Goal: Task Accomplishment & Management: Manage account settings

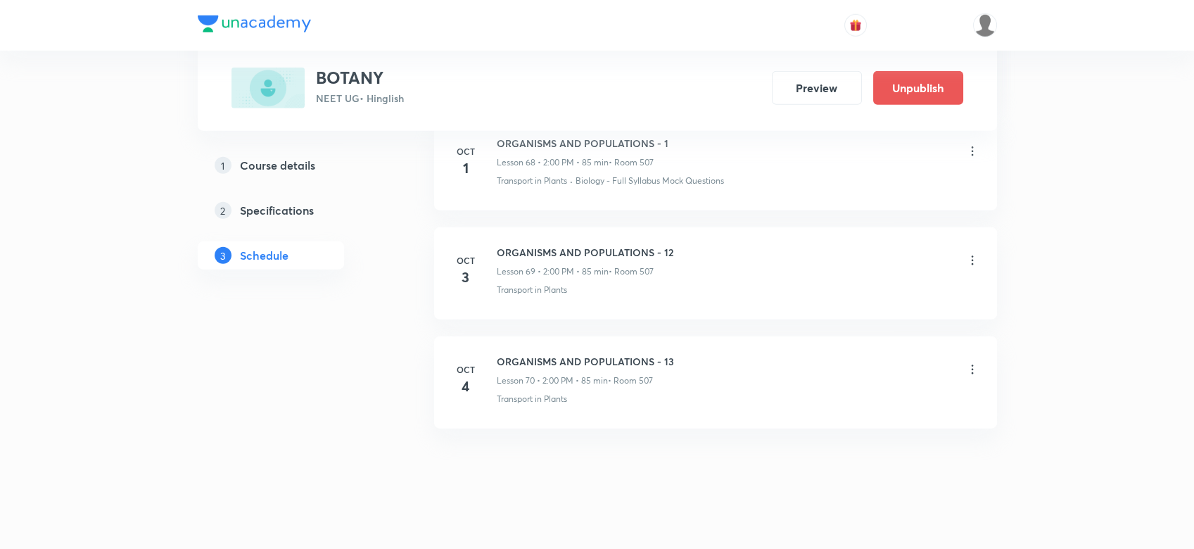
click at [971, 362] on icon at bounding box center [972, 369] width 14 height 14
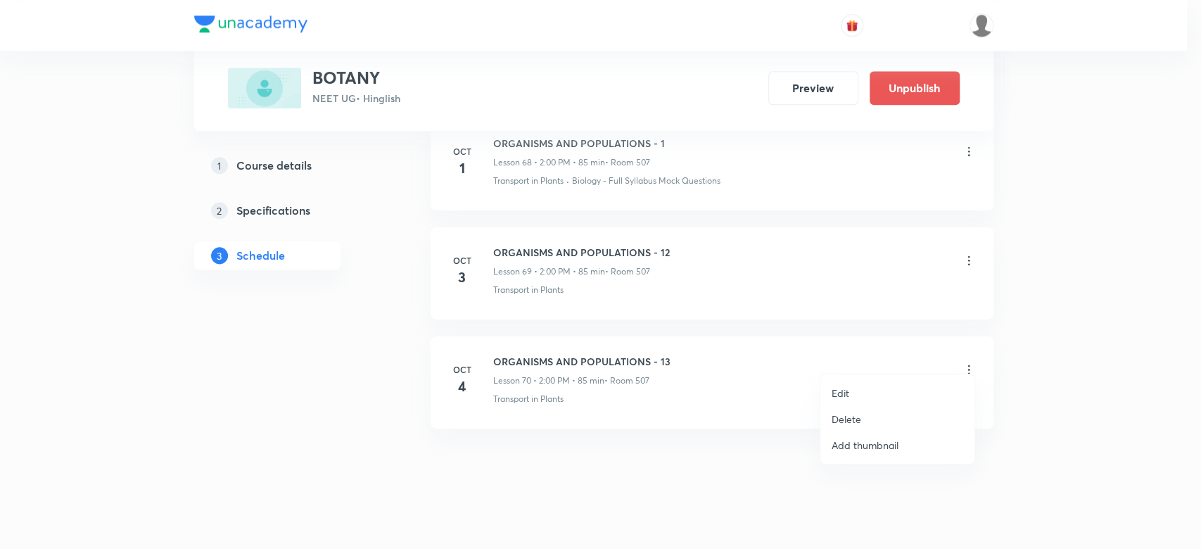
click at [855, 417] on p "Delete" at bounding box center [847, 419] width 30 height 15
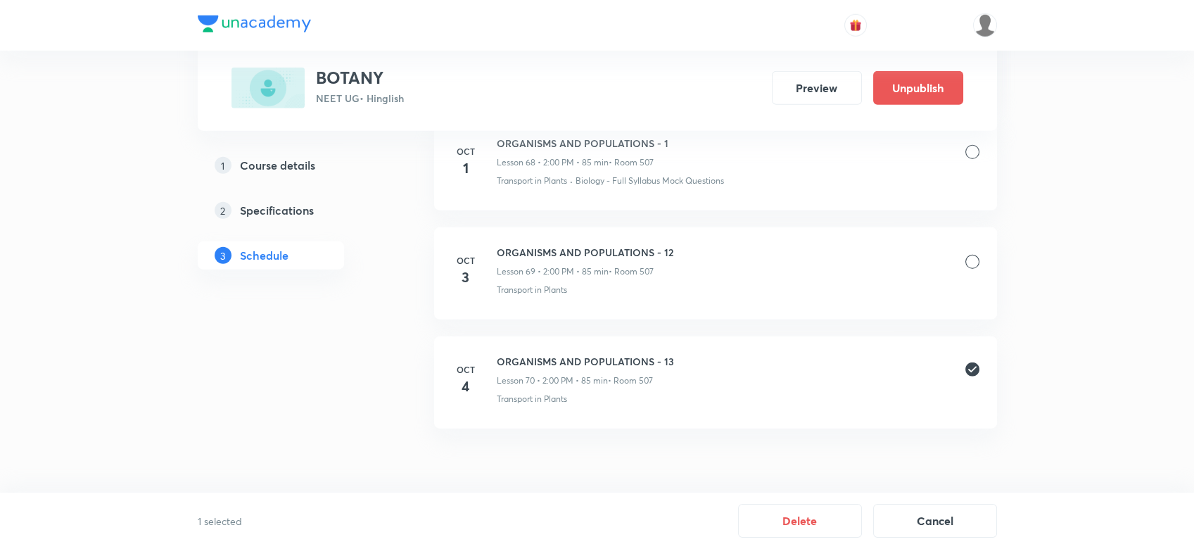
click at [805, 524] on button "Delete" at bounding box center [800, 521] width 124 height 34
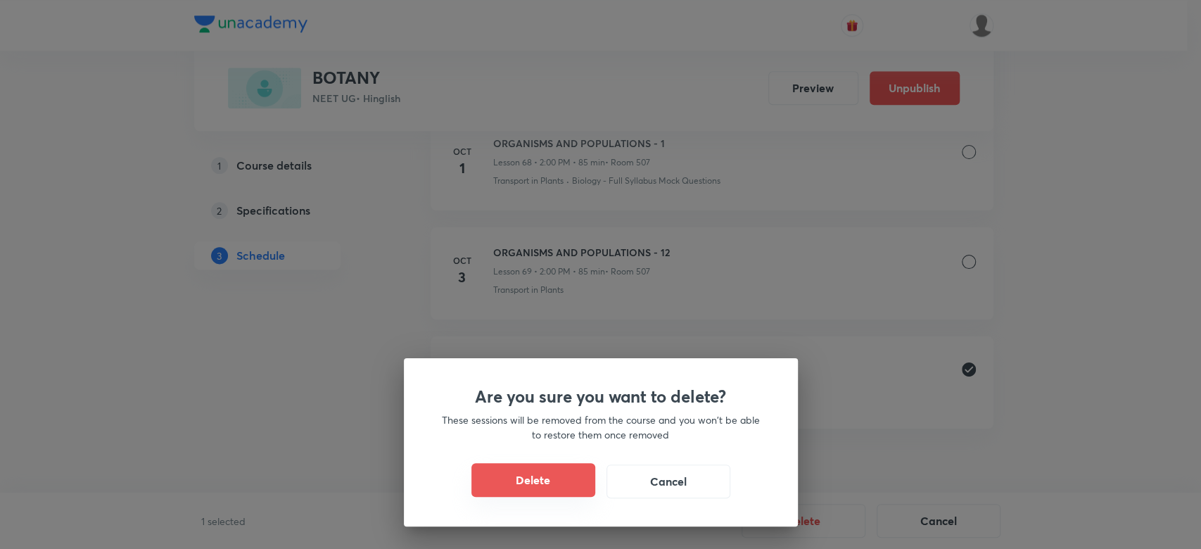
click at [545, 486] on button "Delete" at bounding box center [533, 480] width 124 height 34
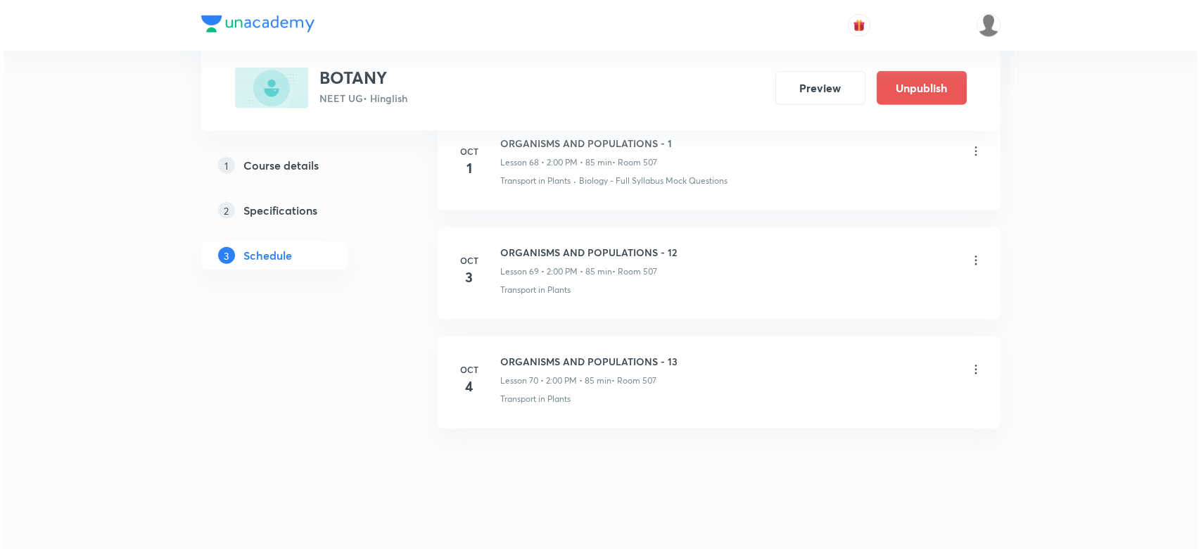
scroll to position [8185, 0]
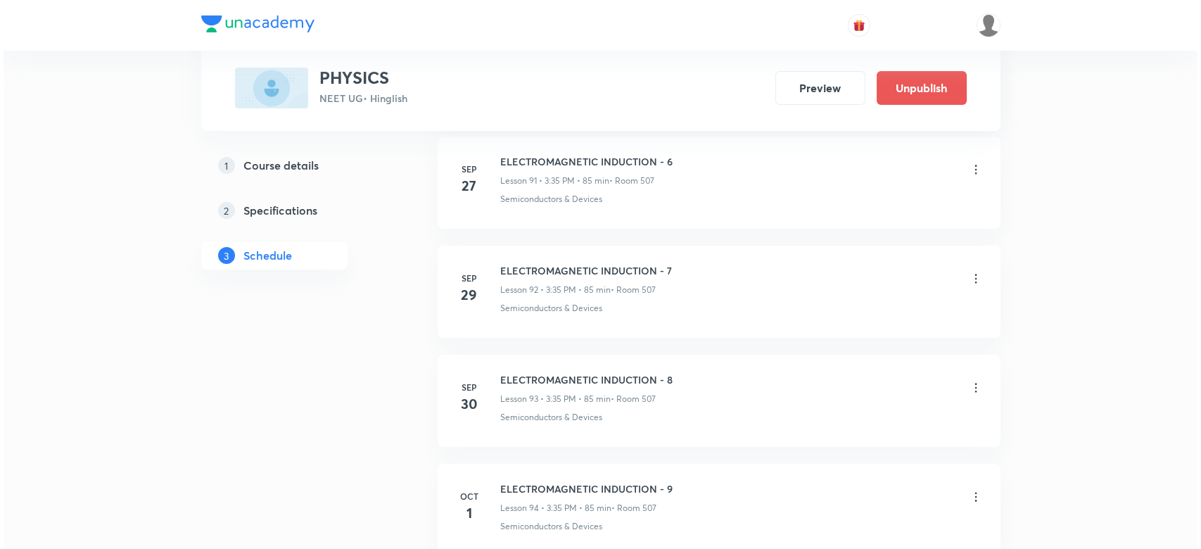
scroll to position [11125, 0]
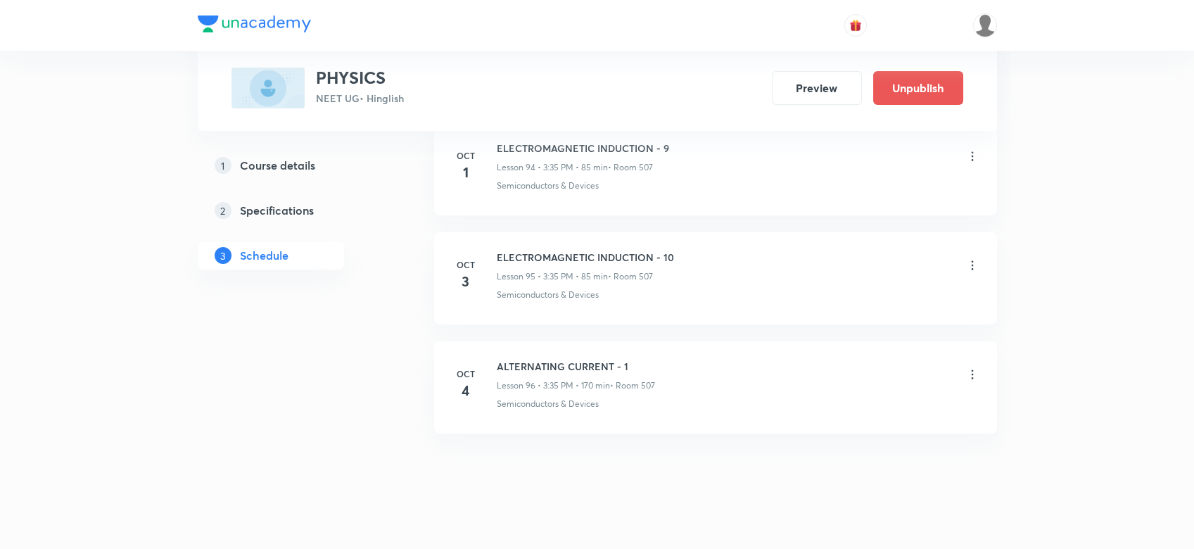
click at [977, 367] on icon at bounding box center [972, 374] width 14 height 14
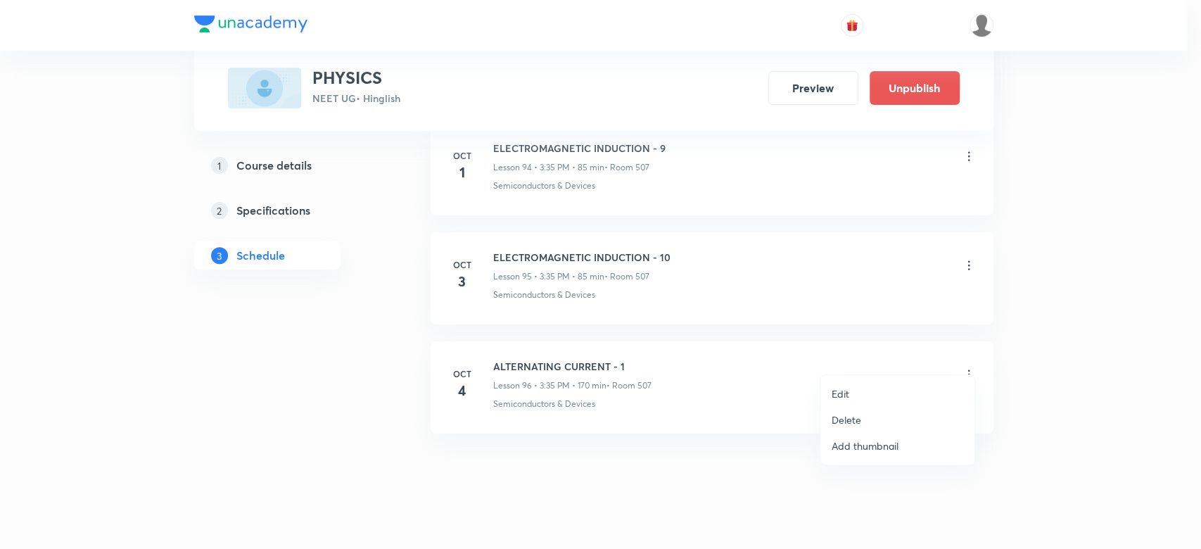
click at [830, 395] on li "Edit" at bounding box center [897, 394] width 154 height 26
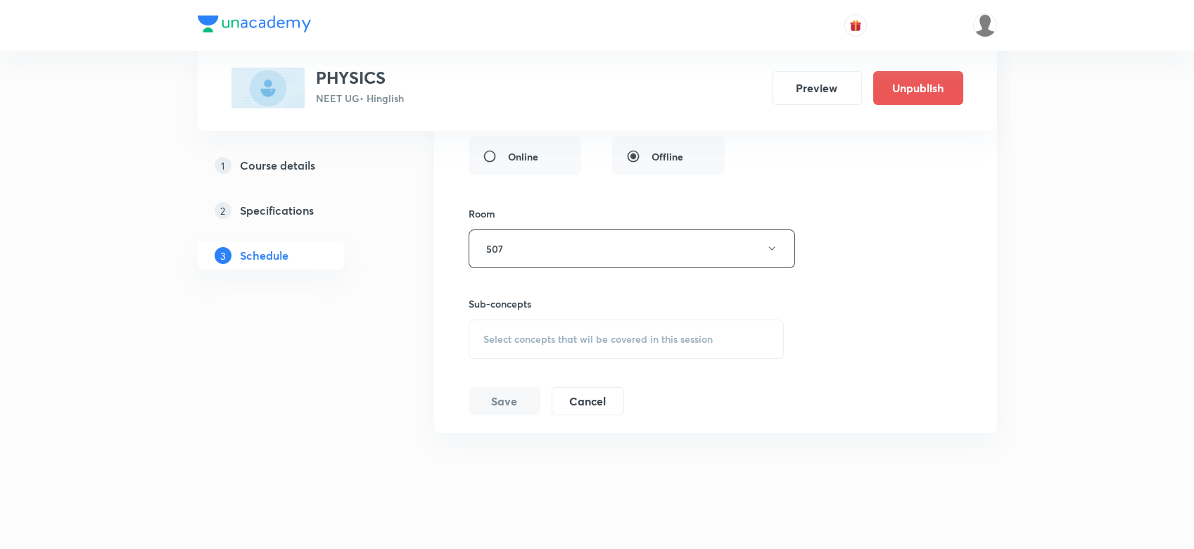
click at [545, 334] on span "Select concepts that wil be covered in this session" at bounding box center [597, 339] width 229 height 11
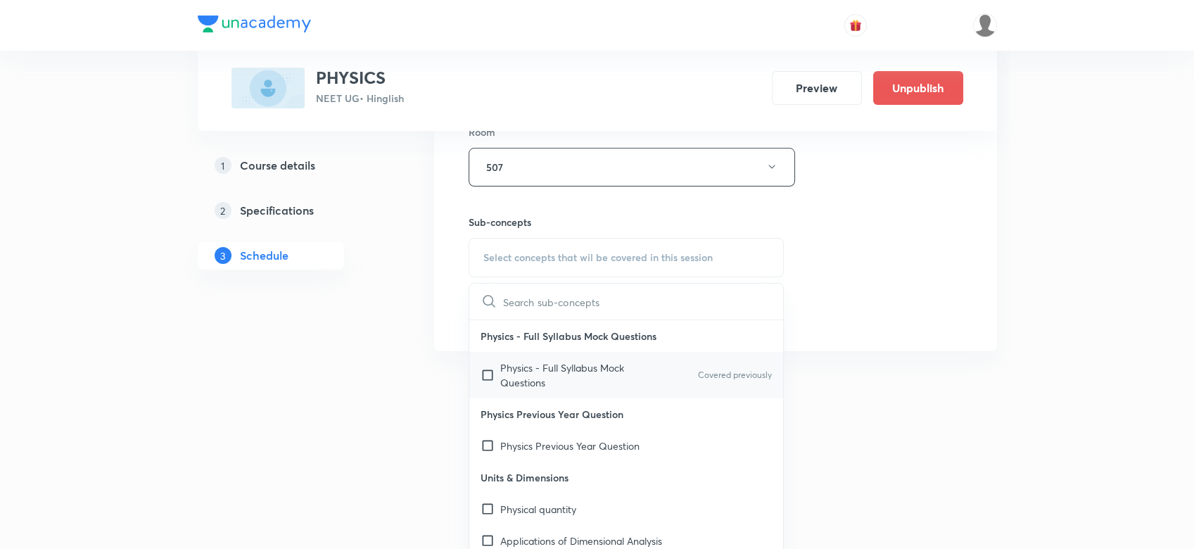
click at [529, 360] on p "Physics - Full Syllabus Mock Questions" at bounding box center [571, 375] width 142 height 30
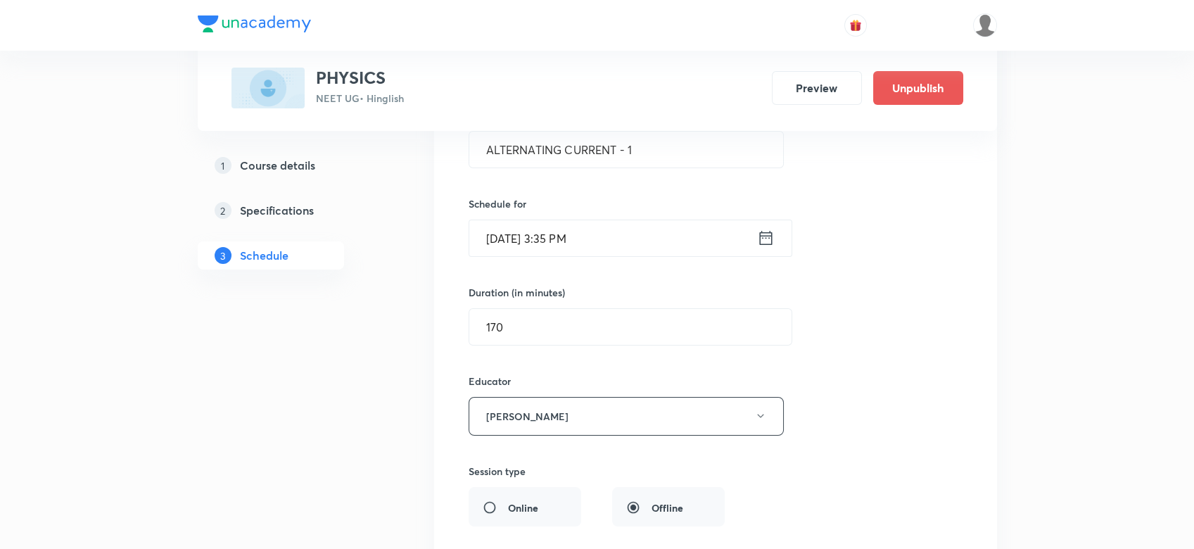
scroll to position [10619, 0]
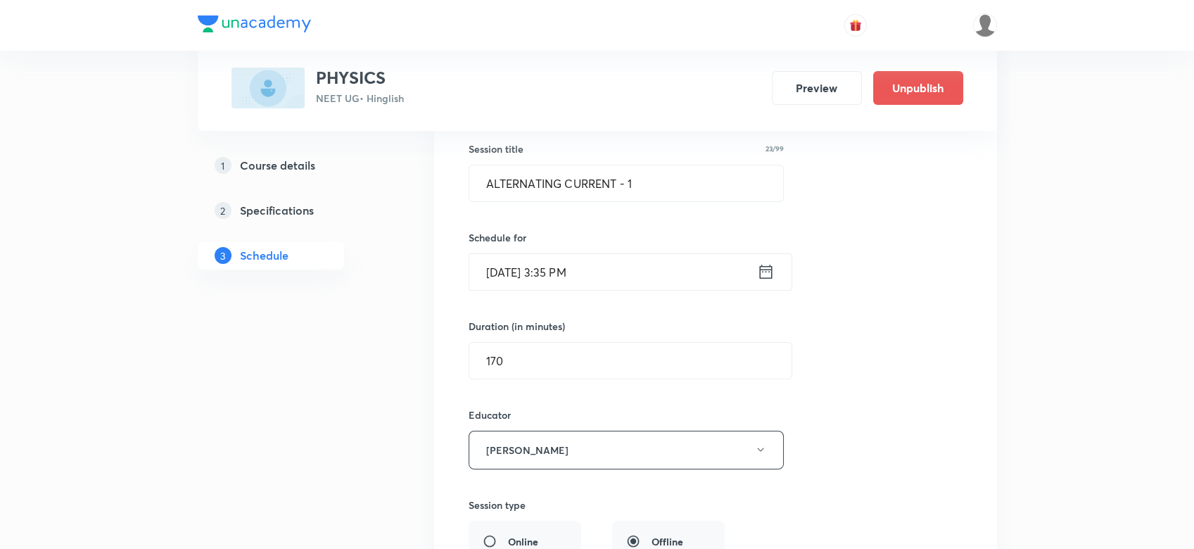
click at [758, 262] on icon at bounding box center [766, 272] width 18 height 20
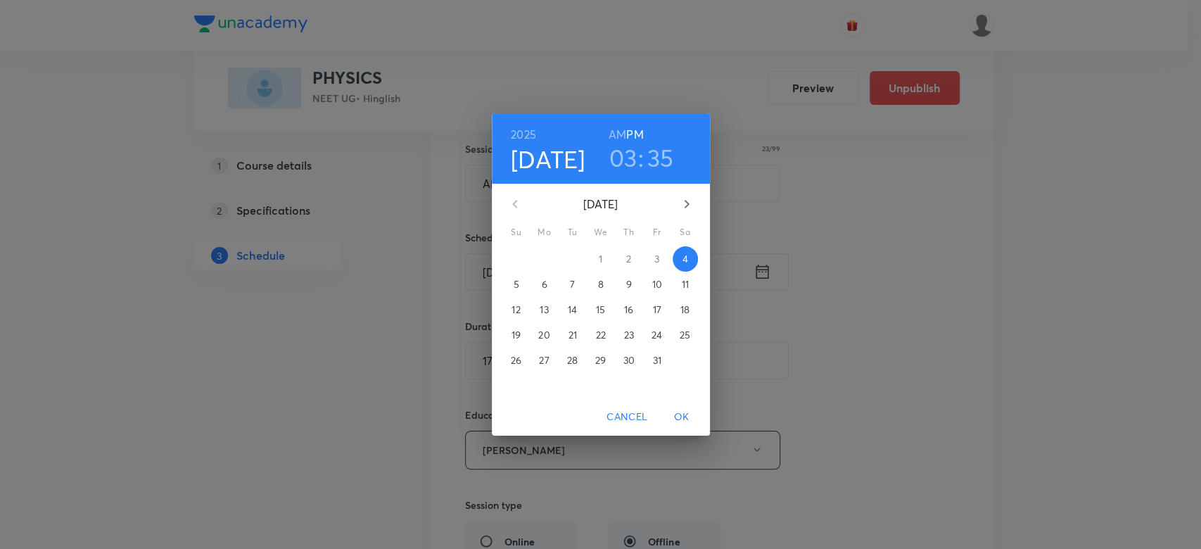
click at [617, 165] on h3 "03" at bounding box center [623, 158] width 28 height 30
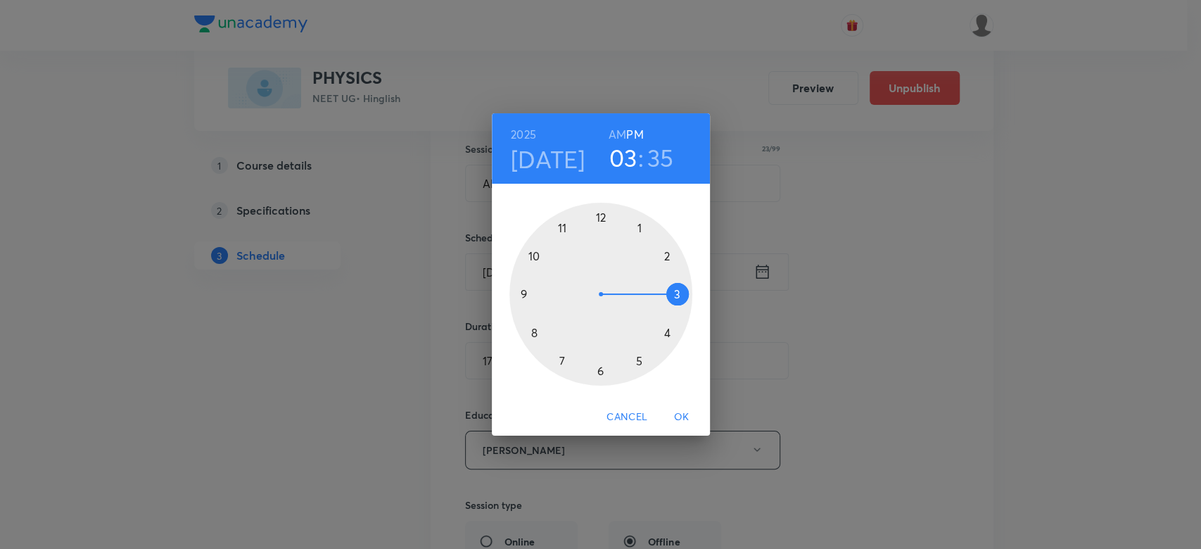
click at [668, 265] on div at bounding box center [600, 294] width 183 height 183
click at [601, 219] on div at bounding box center [600, 294] width 183 height 183
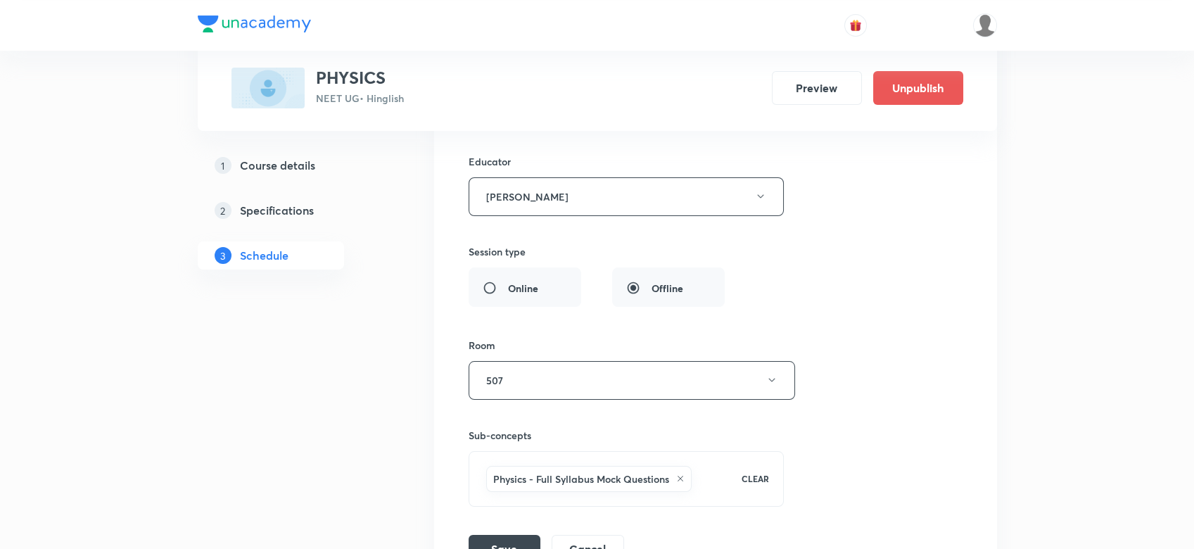
scroll to position [10947, 0]
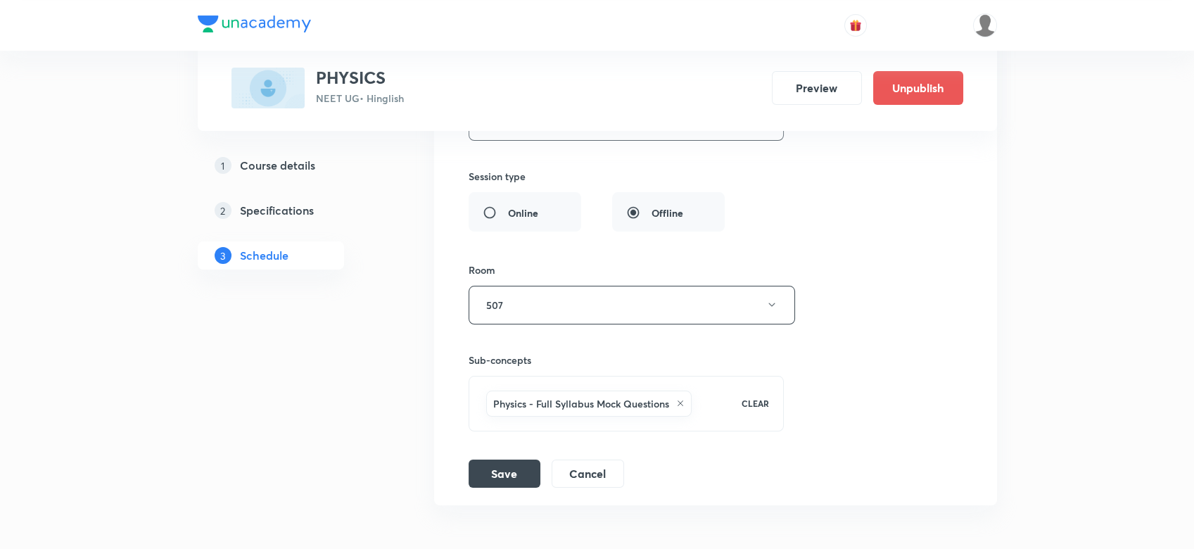
click at [496, 471] on li "ALTERNATING CURRENT - 1 Lesson 96 • Room 507 Semiconductors & Devices Session 9…" at bounding box center [715, 104] width 563 height 802
click at [490, 458] on button "Save" at bounding box center [505, 472] width 72 height 28
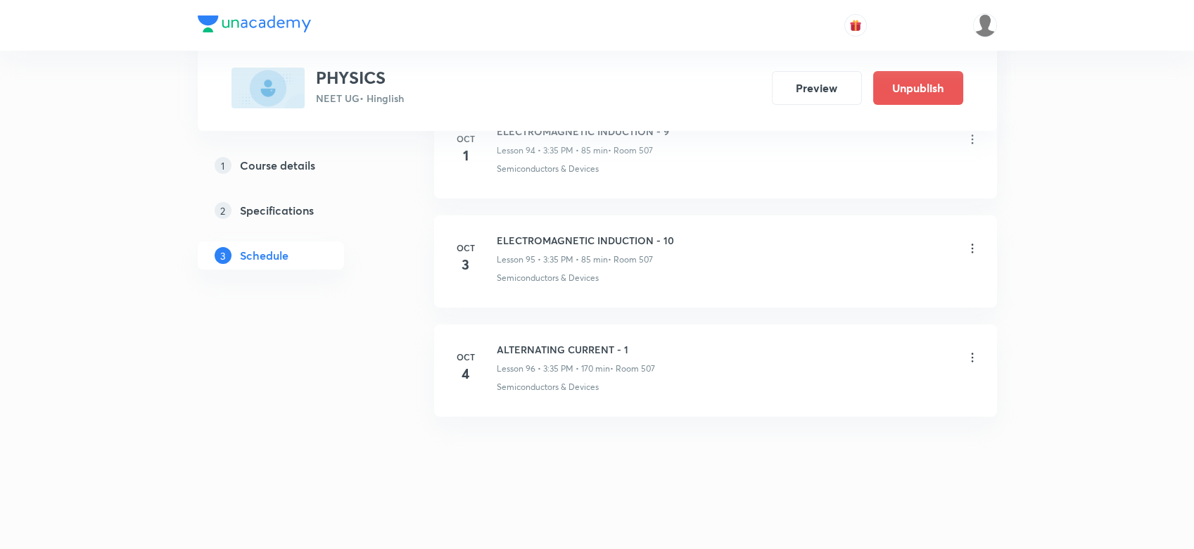
scroll to position [10389, 0]
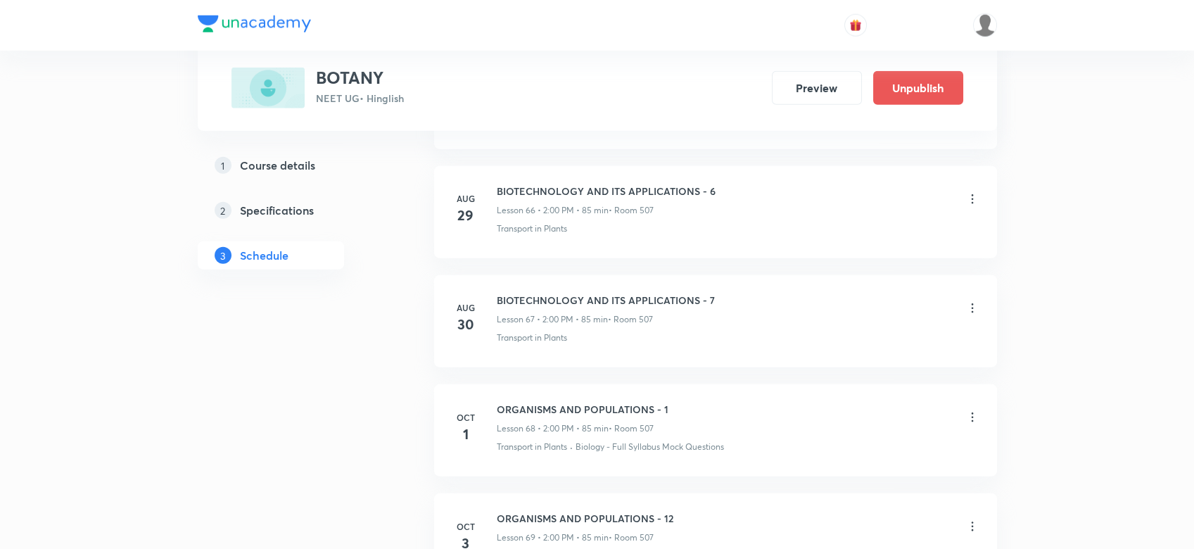
scroll to position [8185, 0]
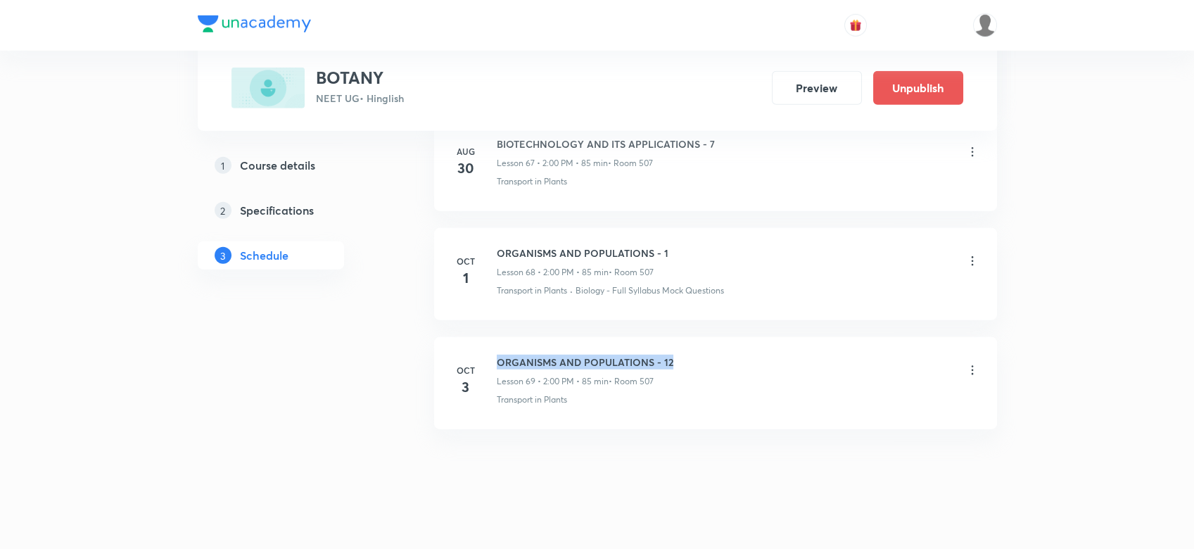
drag, startPoint x: 490, startPoint y: 338, endPoint x: 676, endPoint y: 329, distance: 186.0
click at [676, 337] on li "Oct 3 ORGANISMS AND POPULATIONS - 12 Lesson 69 • 2:00 PM • 85 min • Room 507 Tr…" at bounding box center [715, 383] width 563 height 92
copy h6 "ORGANISMS AND POPULATIONS - 12"
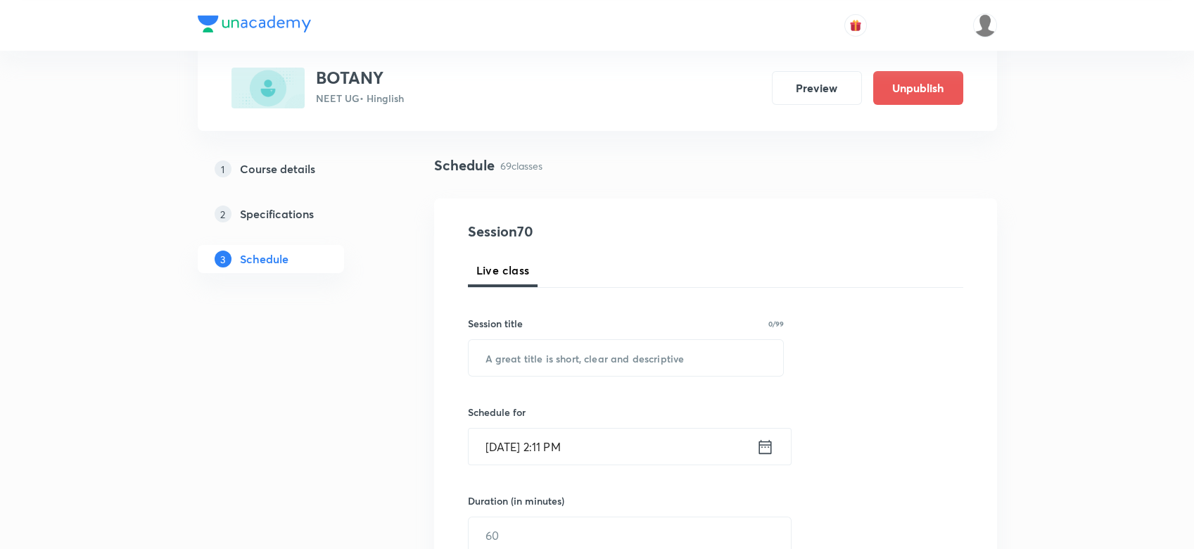
scroll to position [119, 0]
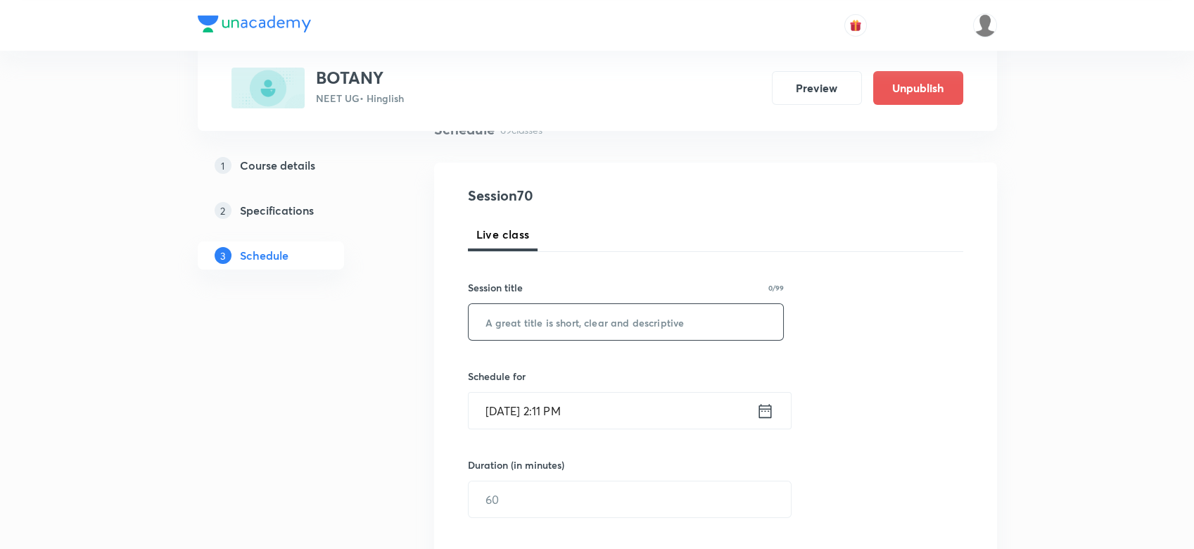
click at [529, 318] on input "text" at bounding box center [626, 322] width 315 height 36
paste input "ORGANISMS AND POPULATIONS - 12"
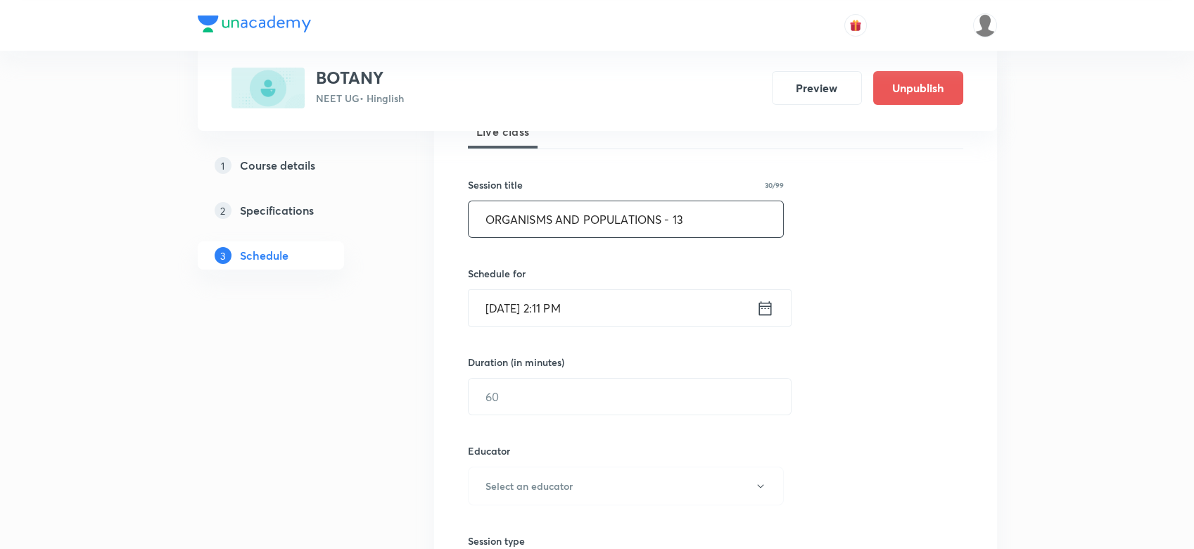
scroll to position [225, 0]
click at [758, 302] on icon at bounding box center [765, 305] width 18 height 20
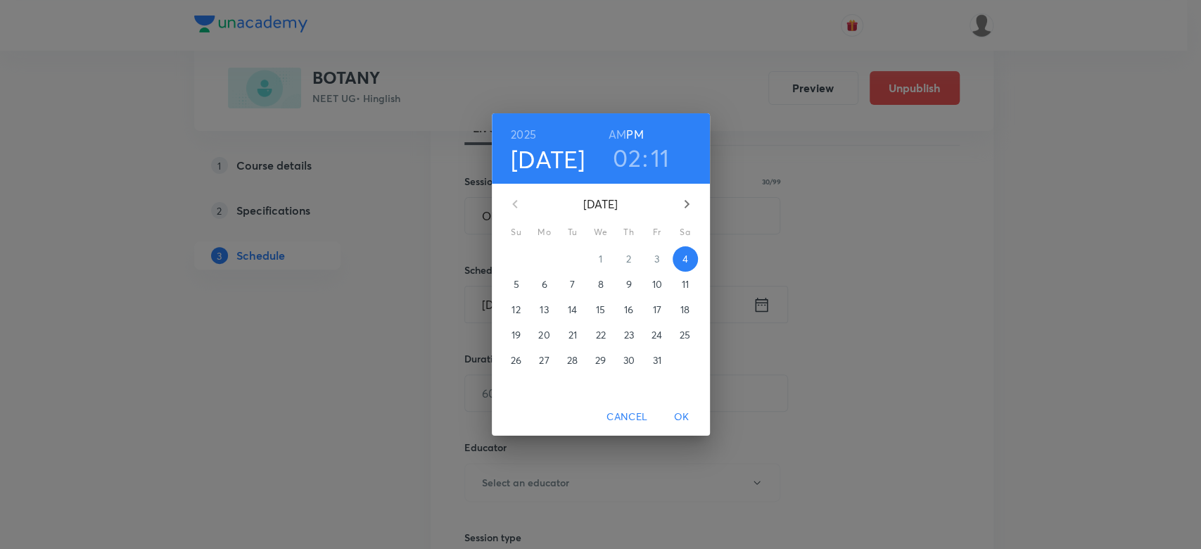
drag, startPoint x: 371, startPoint y: 310, endPoint x: 586, endPoint y: 415, distance: 239.5
click at [586, 415] on div "2025 Oct 4 02 : 11 AM PM October 2025 Su Mo Tu We Th Fr Sa 28 29 30 1 2 3 4 5 6…" at bounding box center [600, 274] width 1201 height 549
click at [597, 417] on div "Cancel OK" at bounding box center [601, 416] width 218 height 37
click at [610, 417] on span "Cancel" at bounding box center [627, 417] width 41 height 18
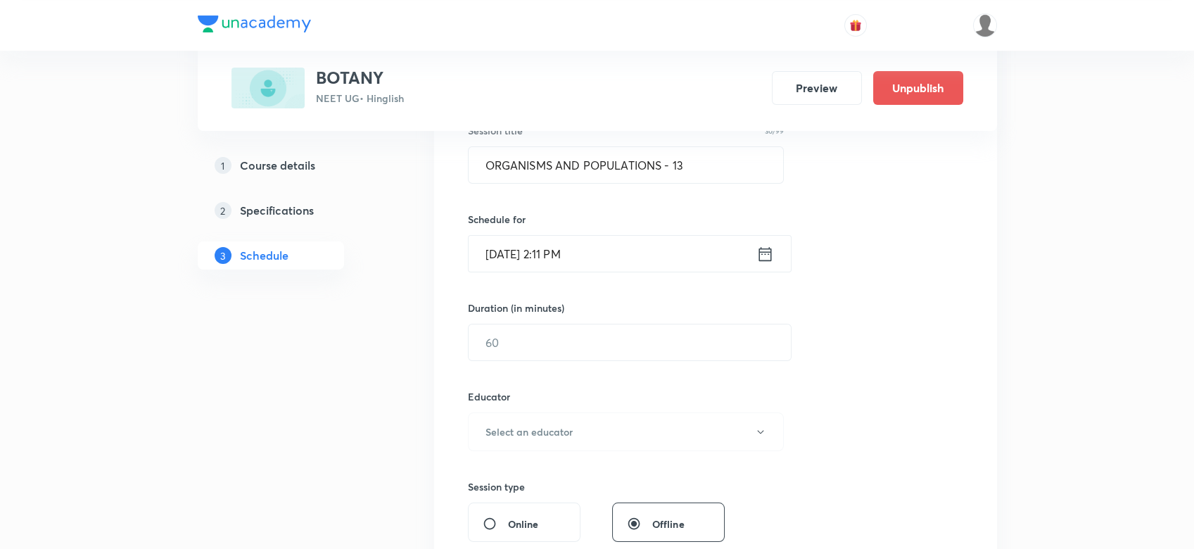
scroll to position [284, 0]
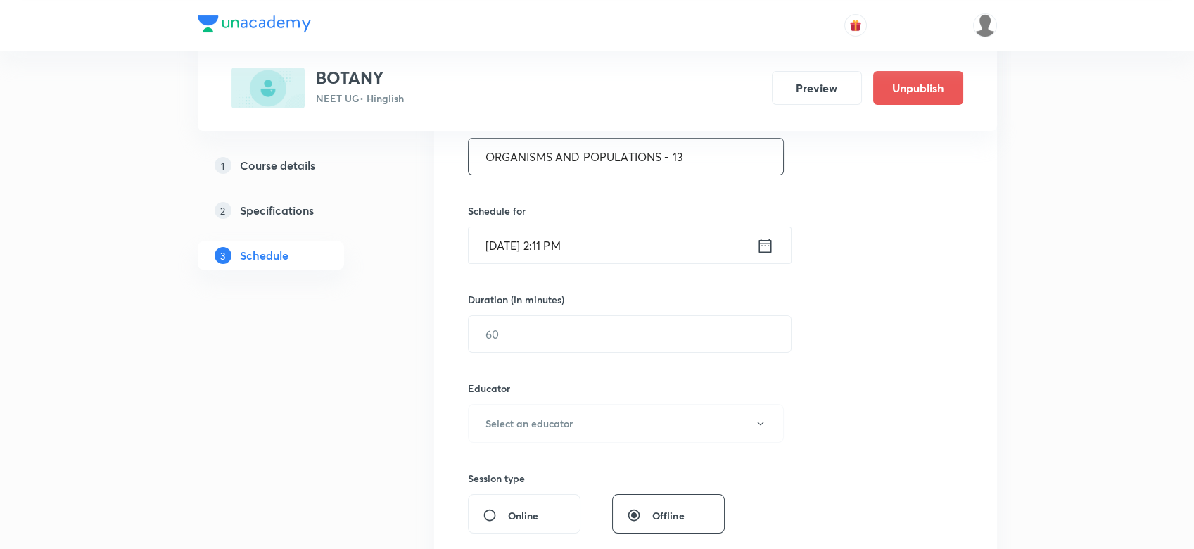
click at [678, 146] on input "ORGANISMS AND POPULATIONS - 13" at bounding box center [626, 157] width 315 height 36
type input "ORGANISMS AND POPULATIONS - 3"
click at [771, 243] on icon at bounding box center [765, 246] width 18 height 20
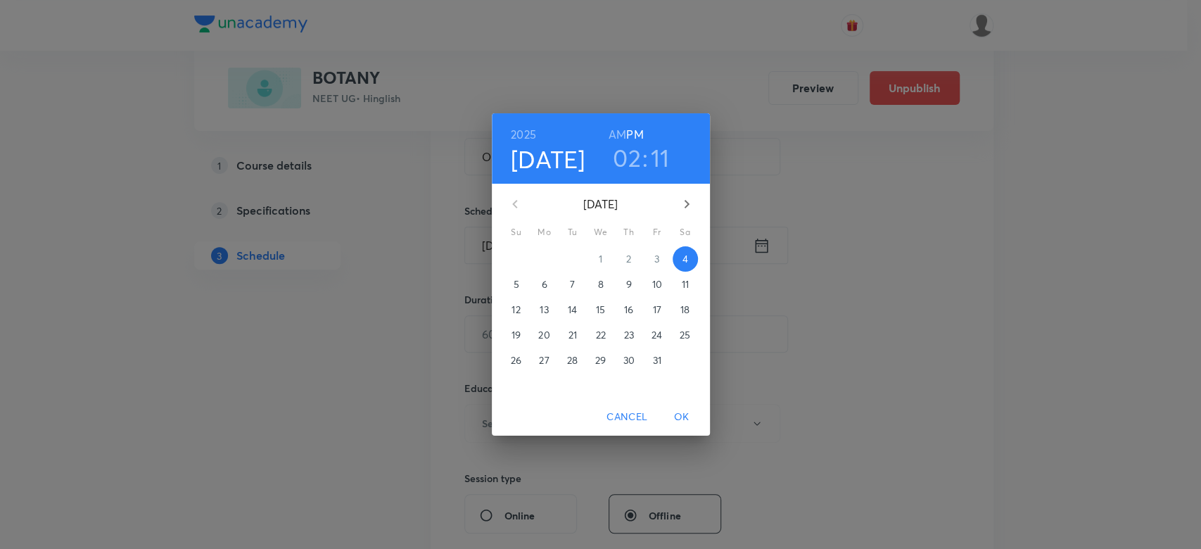
click at [630, 159] on h3 "02" at bounding box center [627, 158] width 28 height 30
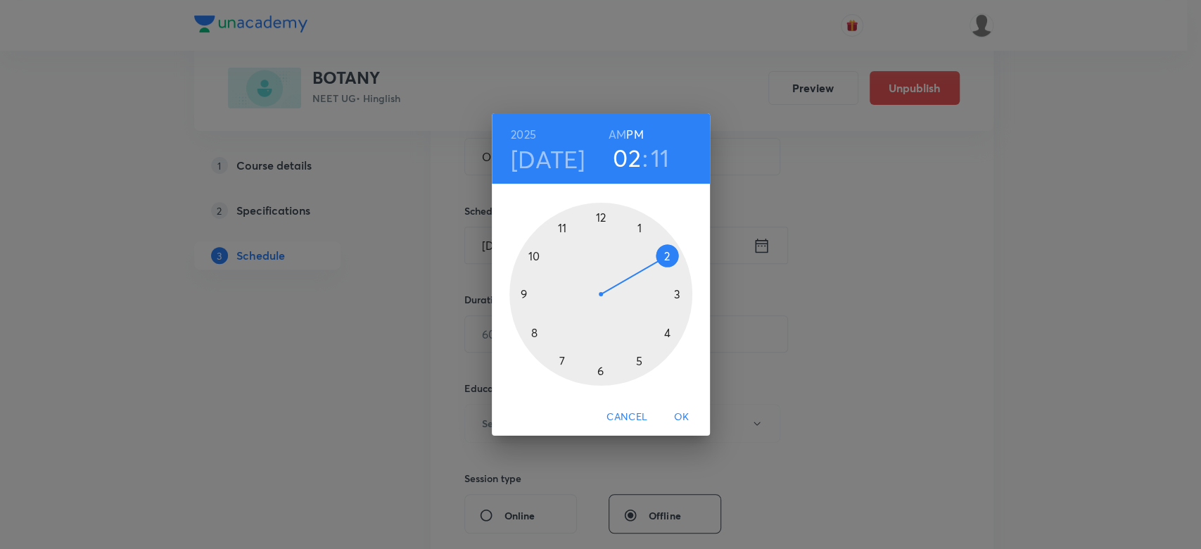
click at [678, 295] on div at bounding box center [600, 294] width 183 height 183
click at [559, 363] on div at bounding box center [600, 294] width 183 height 183
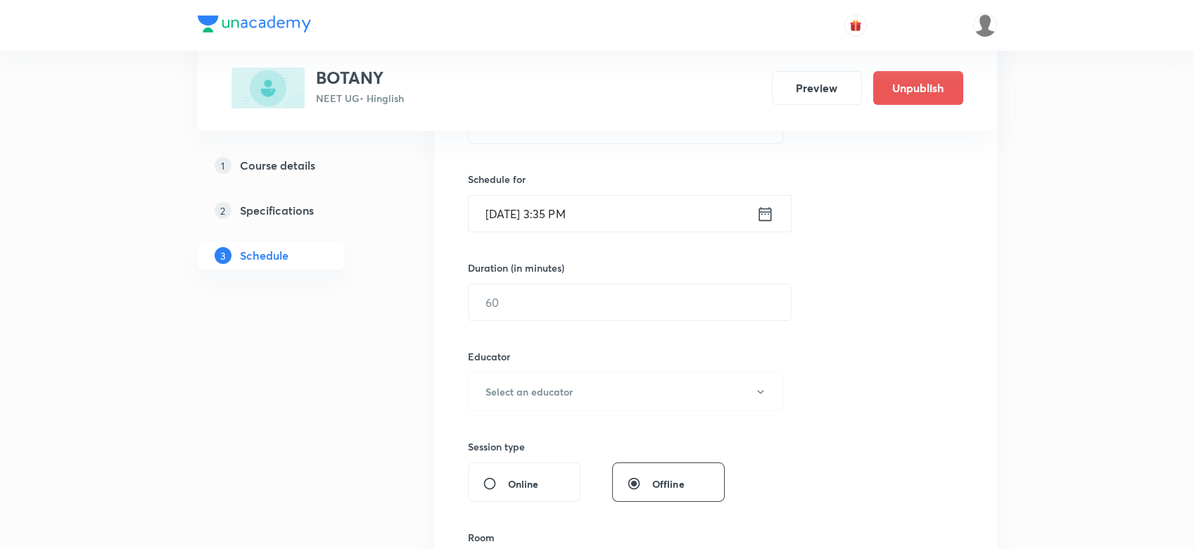
scroll to position [319, 0]
click at [489, 287] on input "text" at bounding box center [630, 299] width 322 height 36
type input "85"
click at [492, 408] on div "Session 70 Live class Session title 29/99 ORGANISMS AND POPULATIONS - 3 ​ Sched…" at bounding box center [715, 360] width 495 height 751
click at [490, 379] on button "Select an educator" at bounding box center [626, 388] width 317 height 39
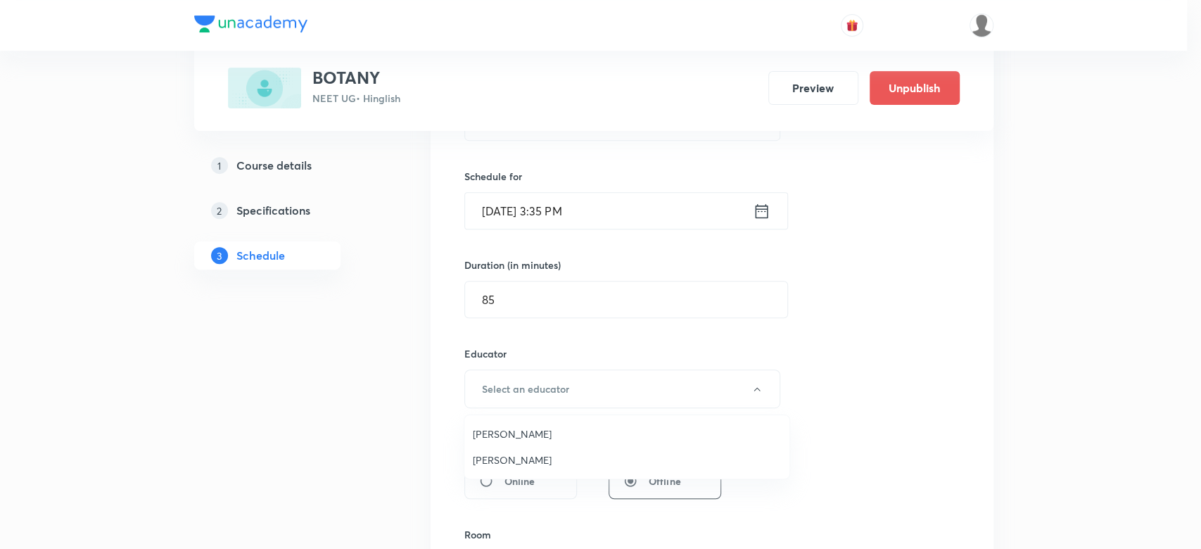
click at [488, 459] on span "Neha Kansara" at bounding box center [627, 459] width 308 height 15
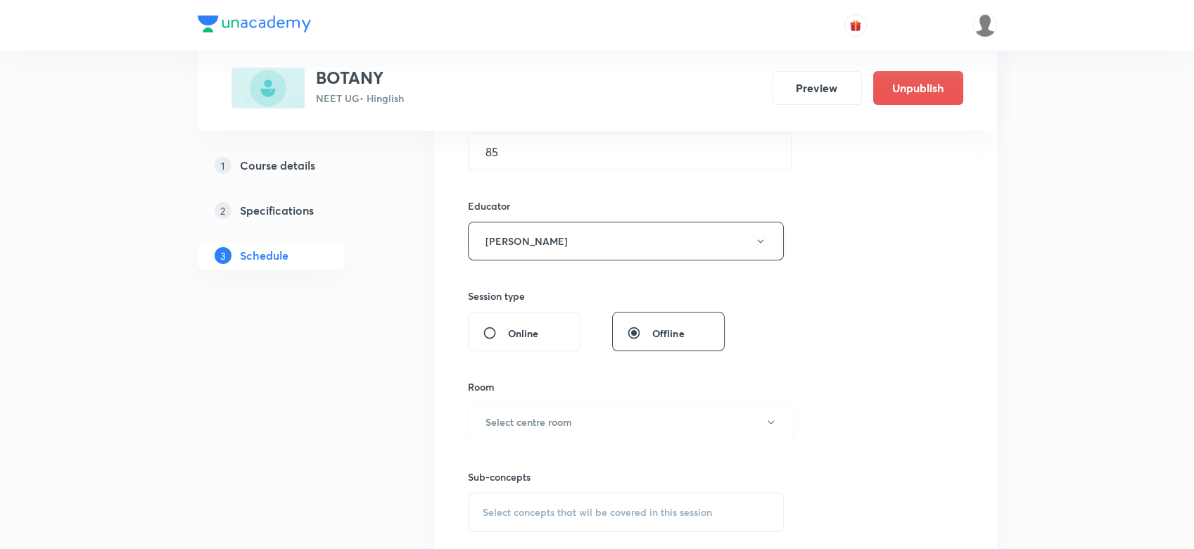
scroll to position [469, 0]
click at [487, 440] on div "Sub-concepts Select concepts that wil be covered in this session" at bounding box center [626, 484] width 317 height 91
click at [486, 425] on h6 "Select centre room" at bounding box center [529, 419] width 87 height 15
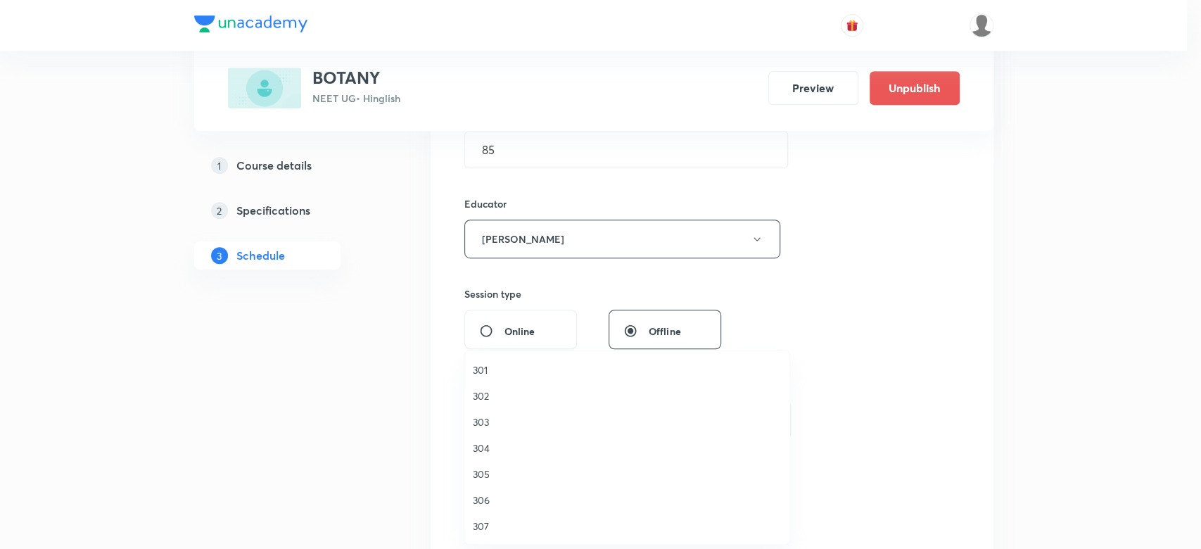
click at [486, 421] on span "303" at bounding box center [627, 421] width 308 height 15
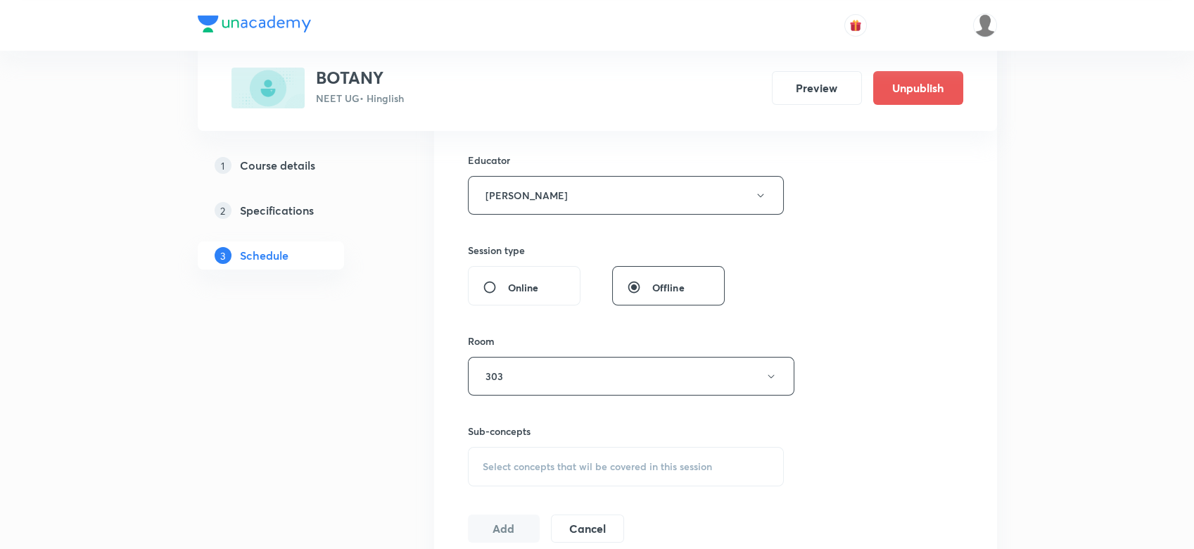
scroll to position [628, 0]
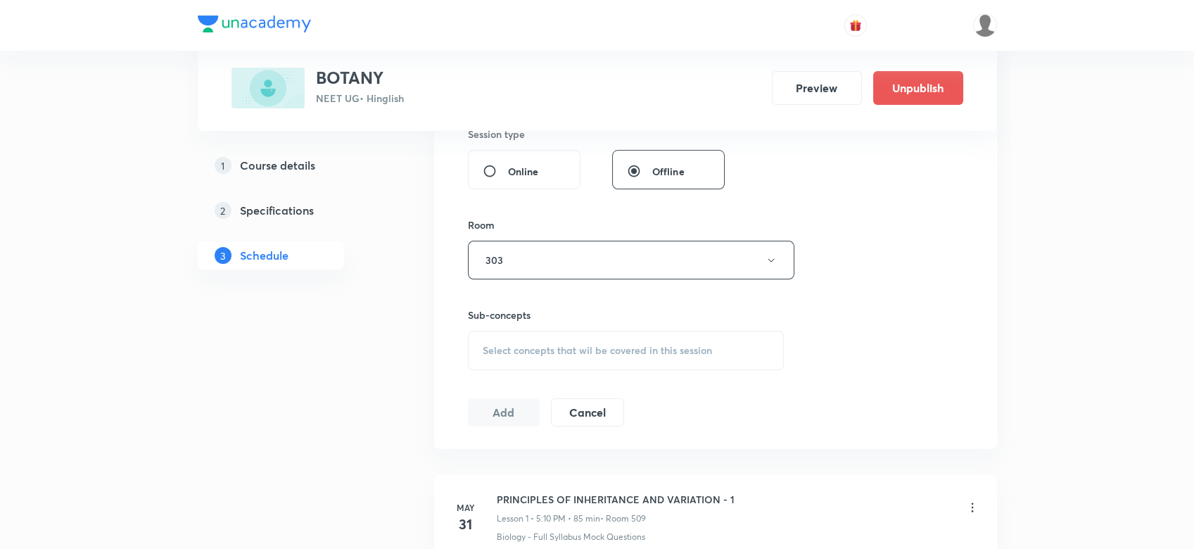
click at [535, 336] on div "Select concepts that wil be covered in this session" at bounding box center [626, 350] width 317 height 39
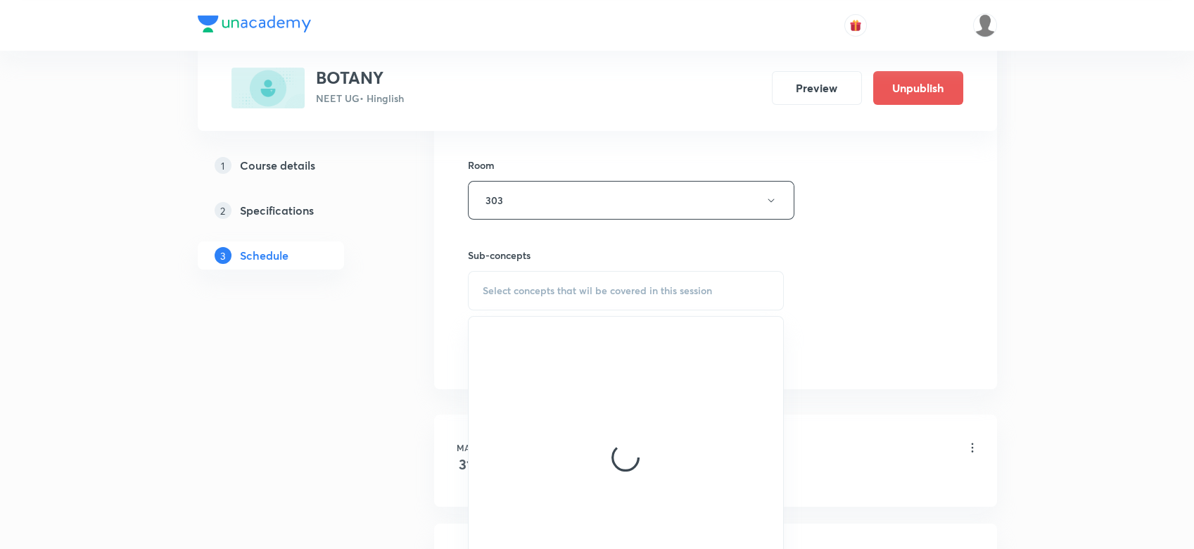
scroll to position [691, 0]
click at [524, 388] on div at bounding box center [626, 454] width 315 height 281
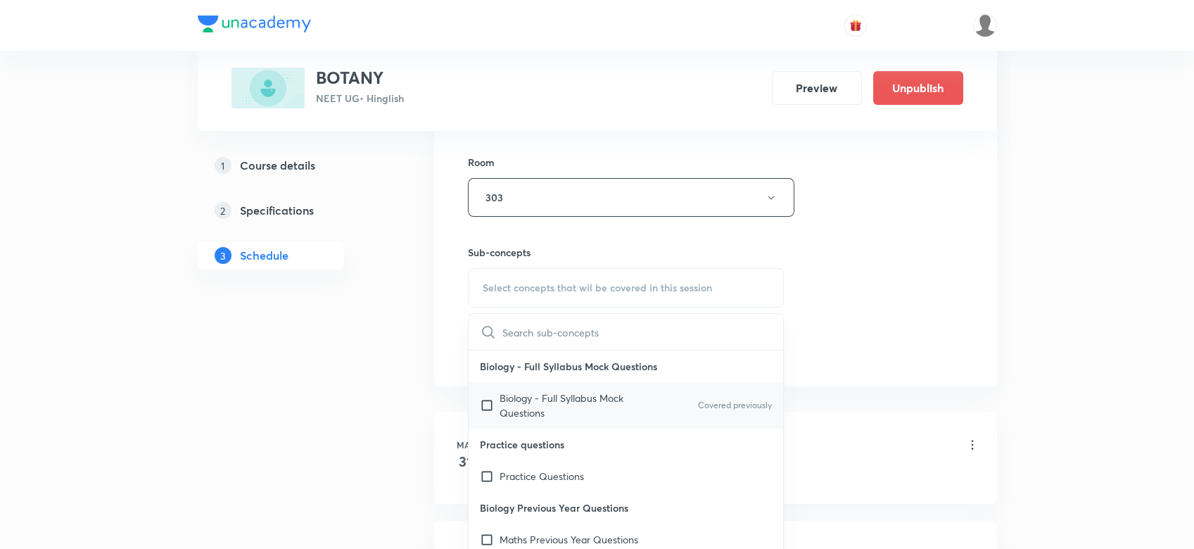
click at [524, 399] on p "Biology - Full Syllabus Mock Questions" at bounding box center [571, 406] width 142 height 30
checkbox input "true"
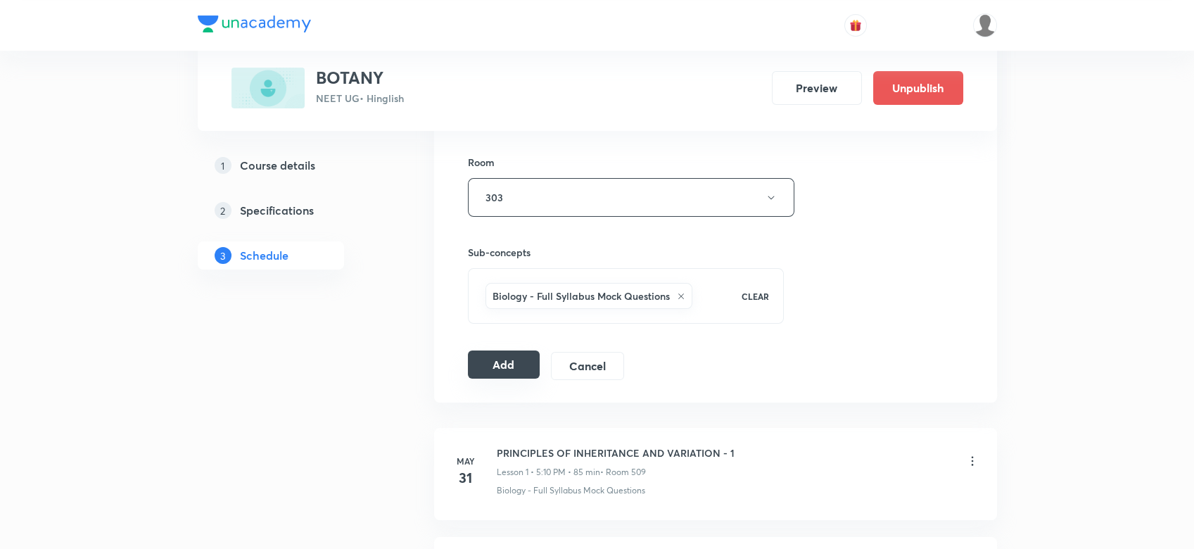
drag, startPoint x: 571, startPoint y: 388, endPoint x: 496, endPoint y: 373, distance: 76.2
click at [496, 373] on button "Add" at bounding box center [504, 364] width 72 height 28
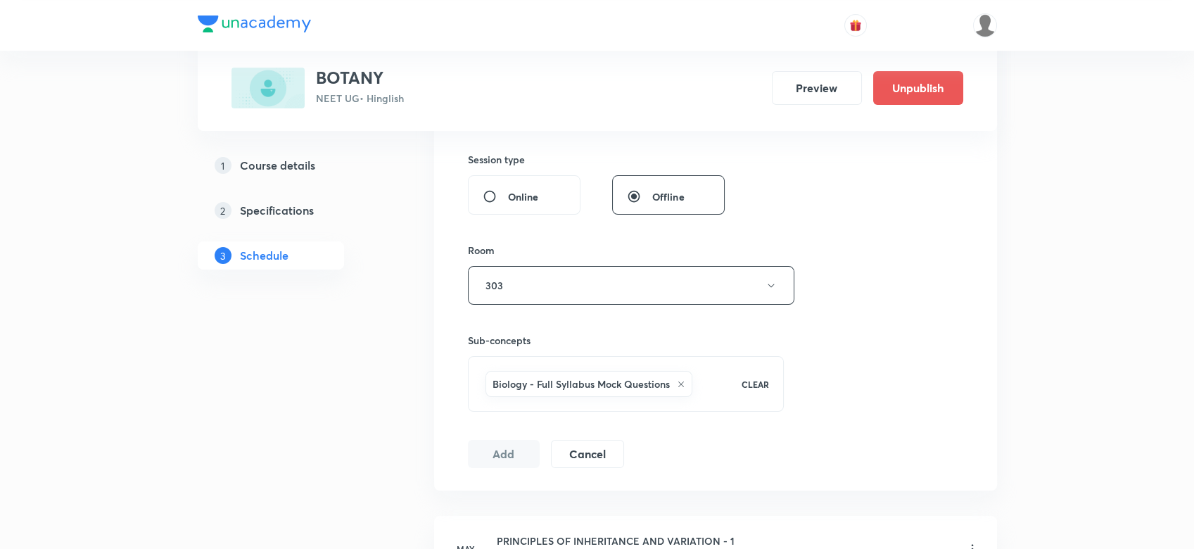
scroll to position [450, 0]
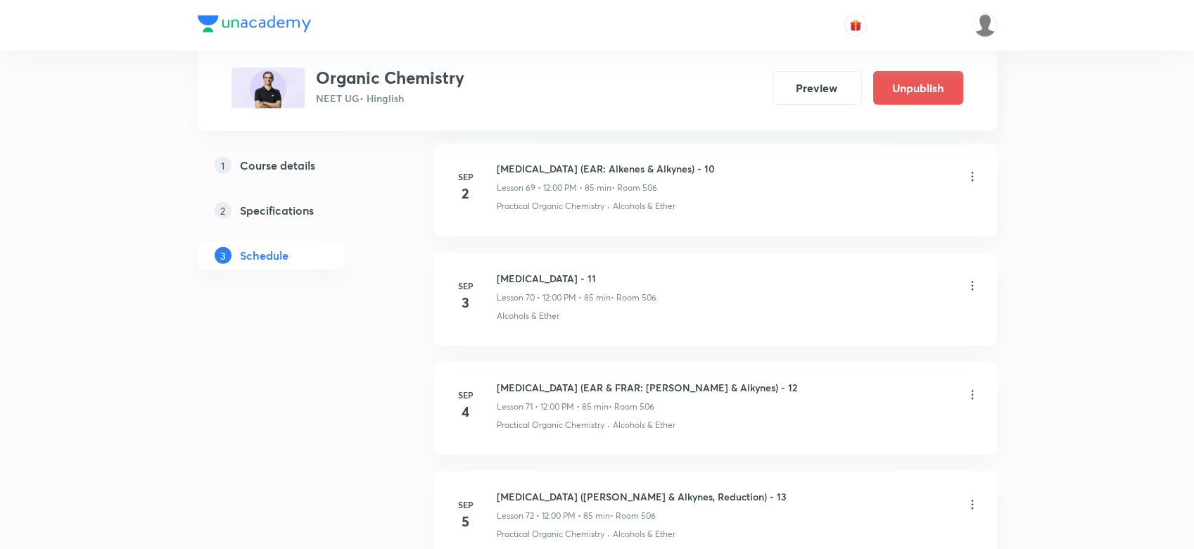
scroll to position [8323, 0]
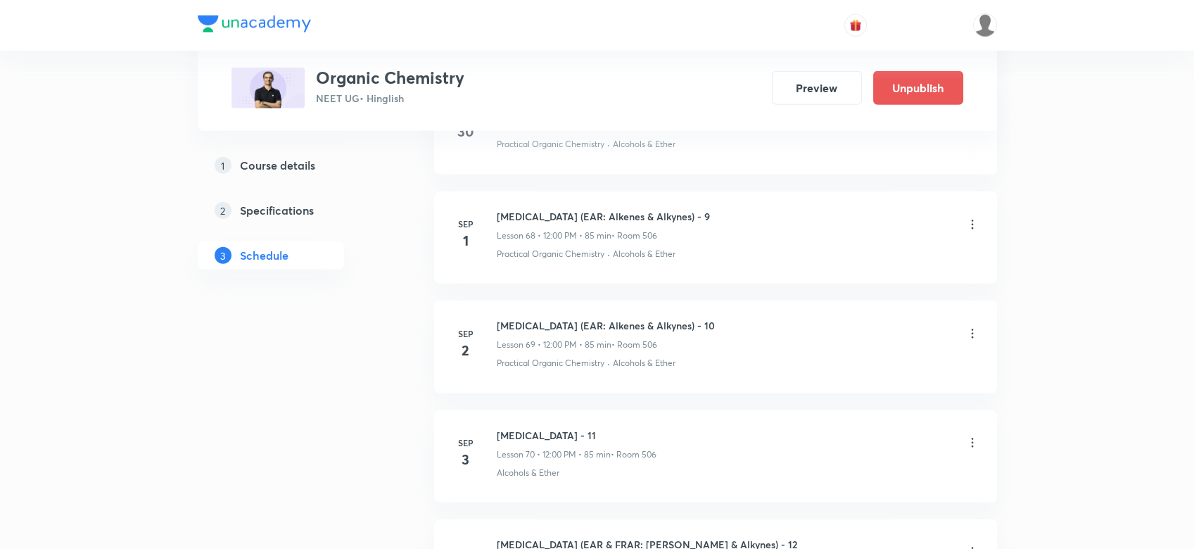
click at [972, 329] on icon at bounding box center [972, 333] width 2 height 9
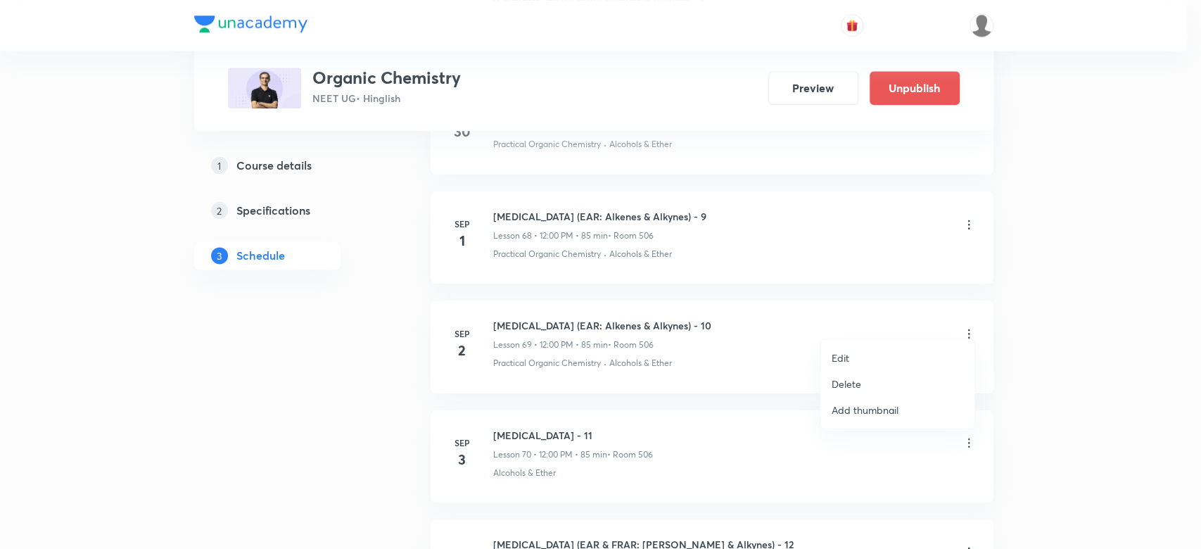
click at [839, 381] on p "Delete" at bounding box center [847, 383] width 30 height 15
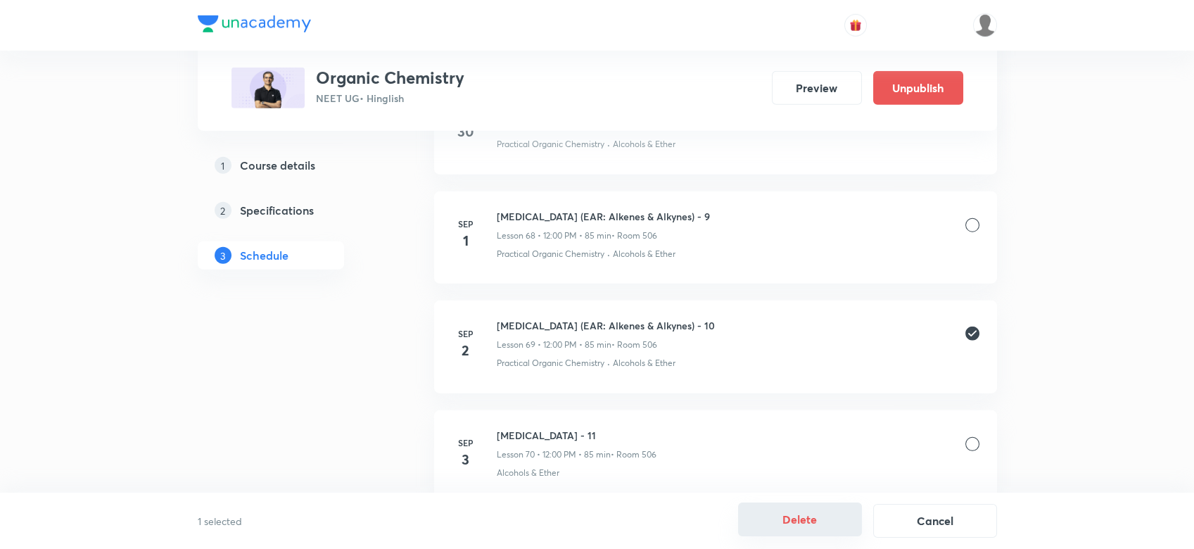
click at [801, 520] on button "Delete" at bounding box center [800, 519] width 124 height 34
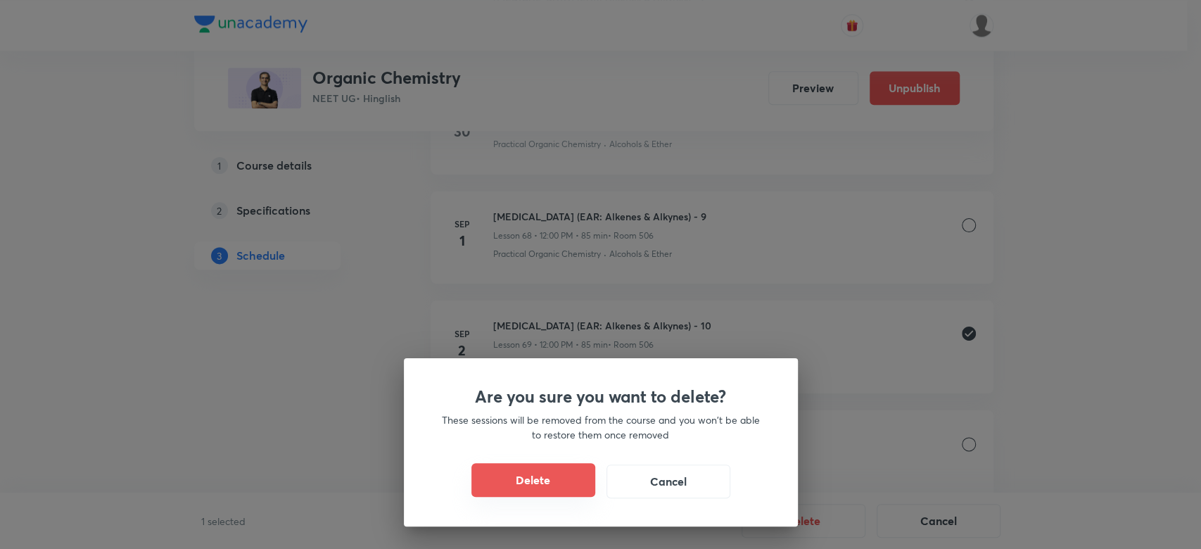
click at [521, 481] on button "Delete" at bounding box center [533, 480] width 124 height 34
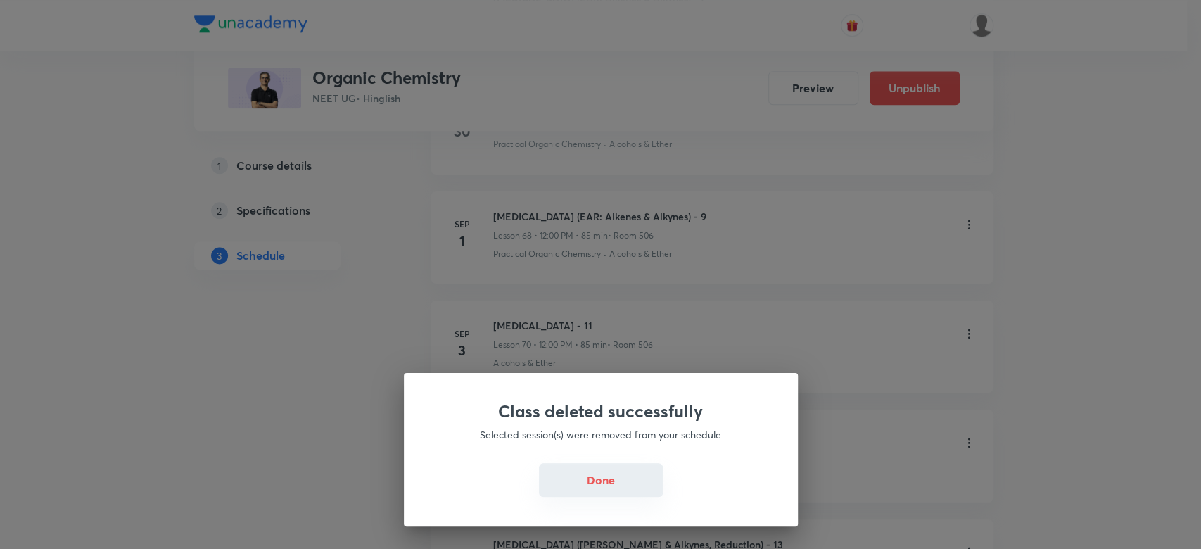
click at [591, 480] on button "Done" at bounding box center [601, 480] width 124 height 34
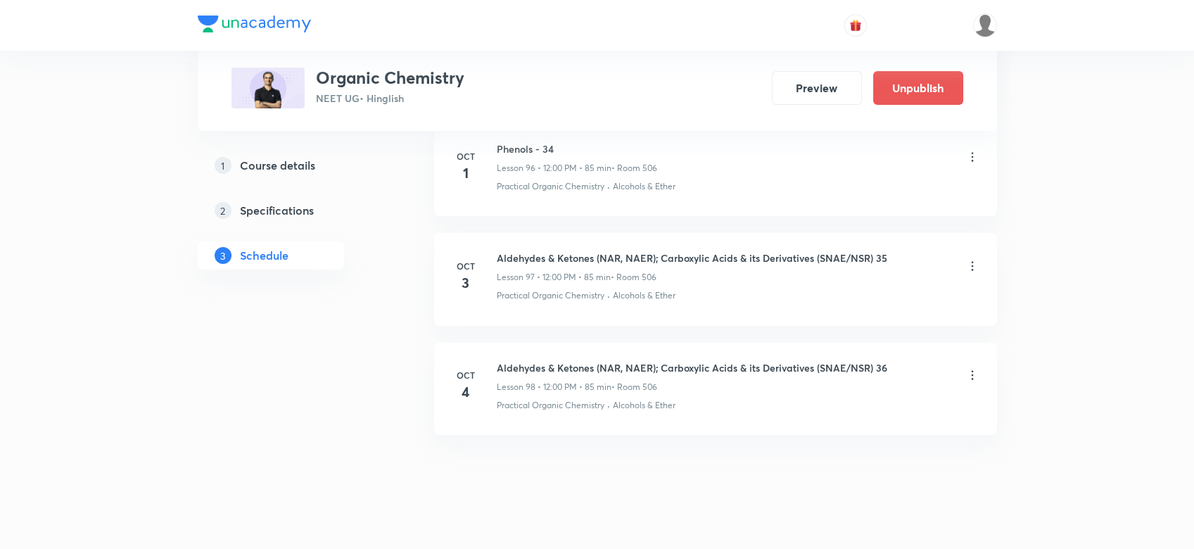
scroll to position [11451, 0]
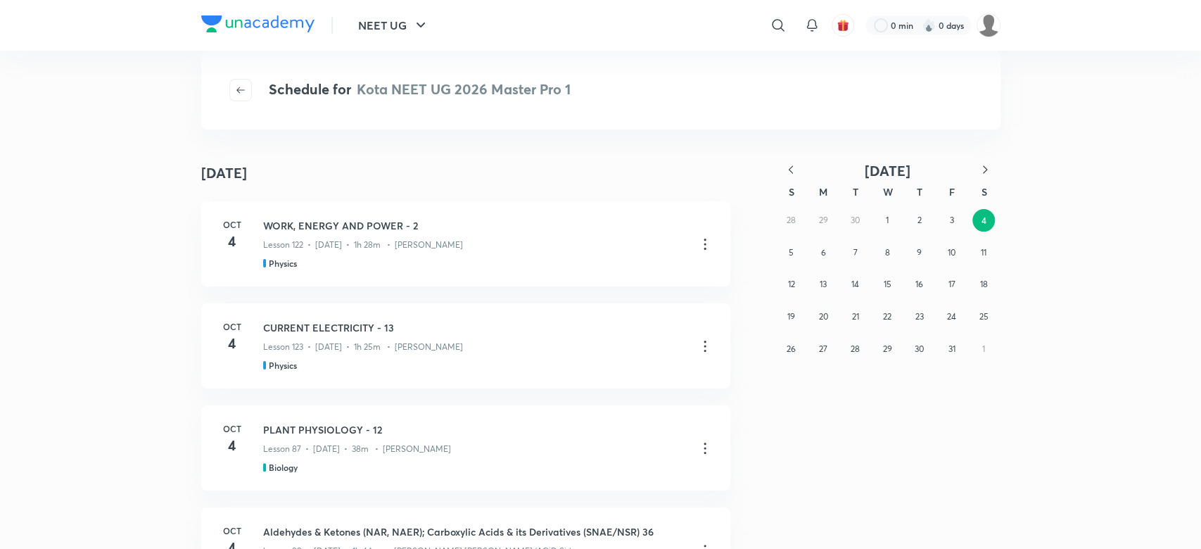
click at [792, 167] on icon "button" at bounding box center [791, 170] width 14 height 14
click at [861, 212] on button "2" at bounding box center [855, 220] width 23 height 23
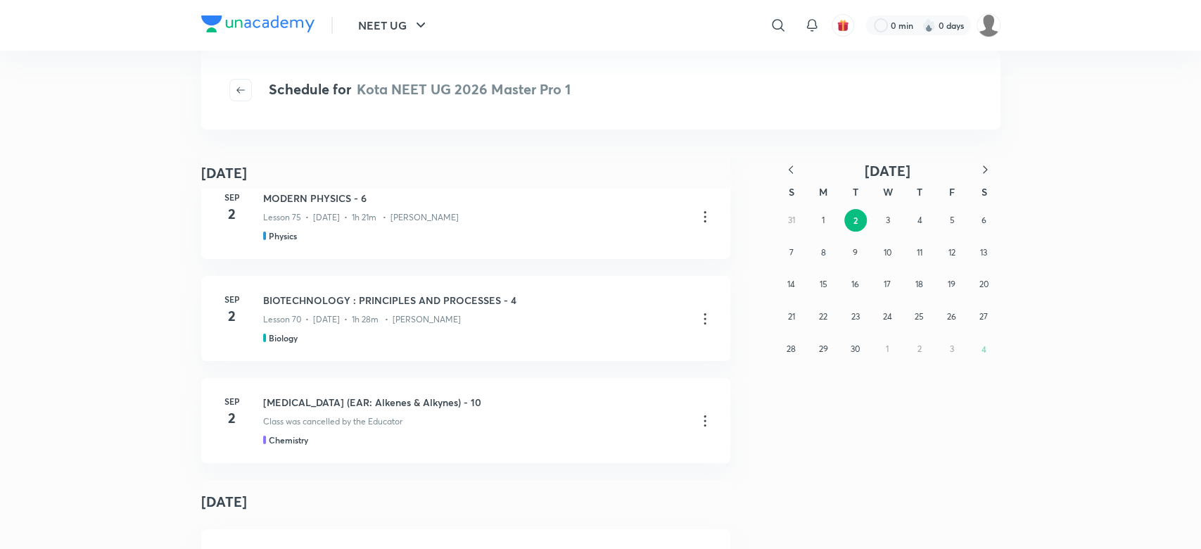
scroll to position [153, 0]
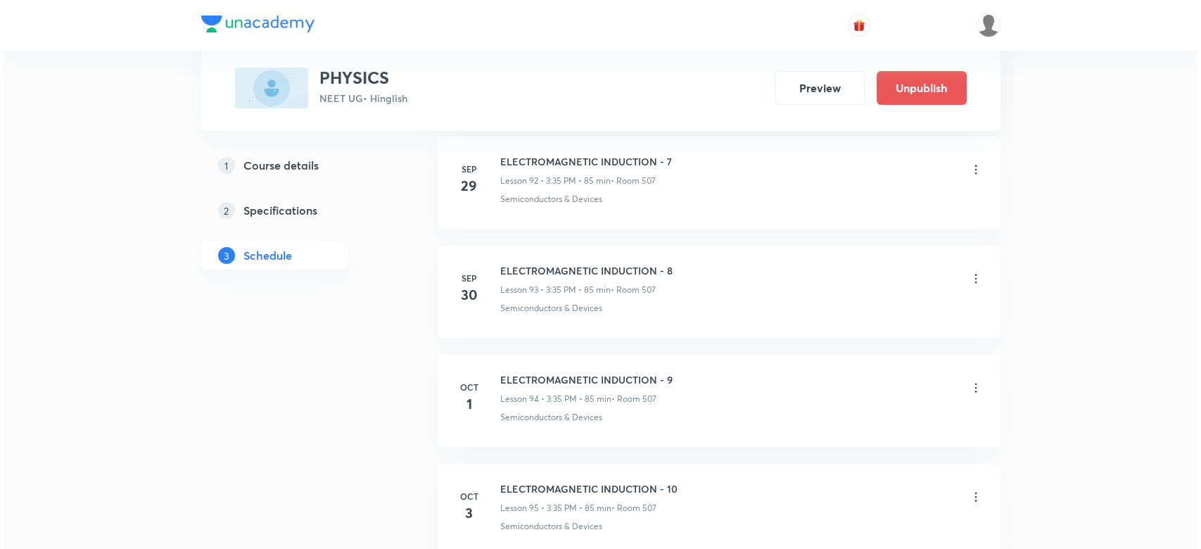
scroll to position [11125, 0]
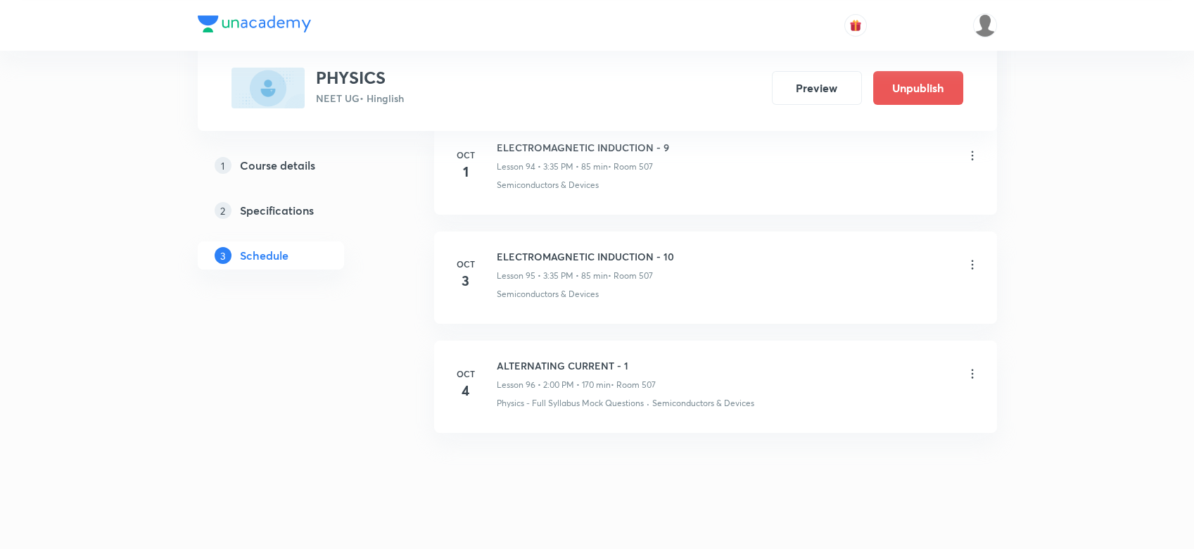
click at [975, 367] on icon at bounding box center [972, 374] width 14 height 14
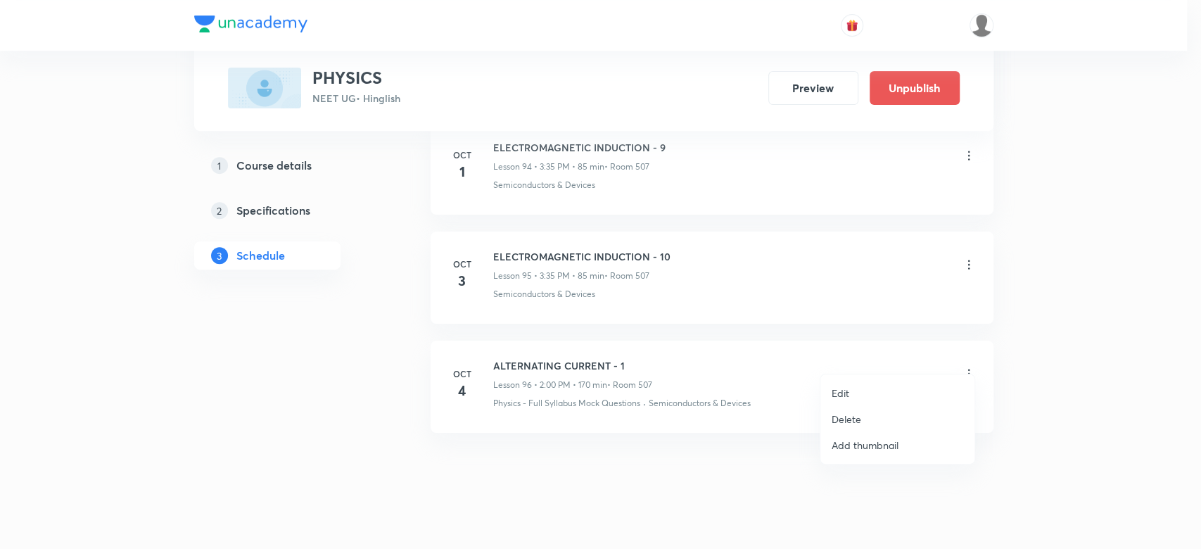
click at [844, 395] on p "Edit" at bounding box center [841, 393] width 18 height 15
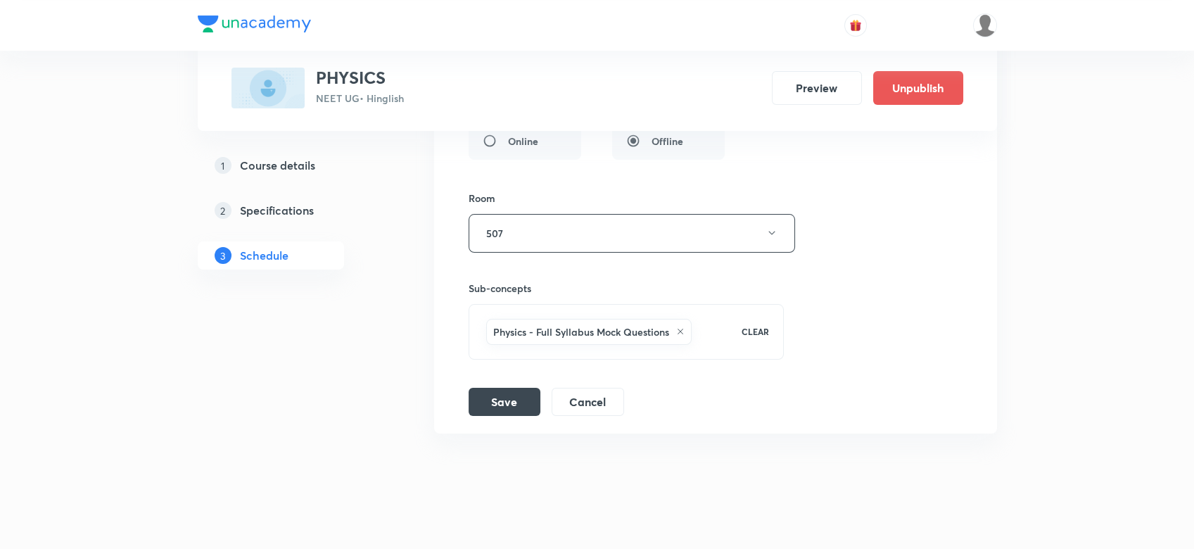
click at [602, 324] on h6 "Physics - Full Syllabus Mock Questions" at bounding box center [581, 331] width 176 height 15
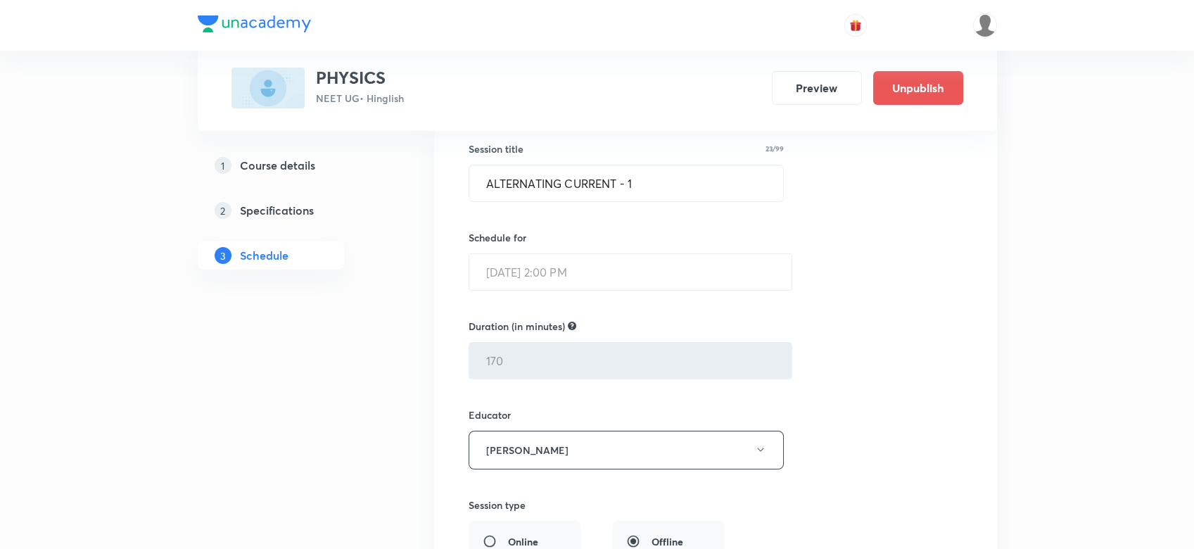
scroll to position [11103, 0]
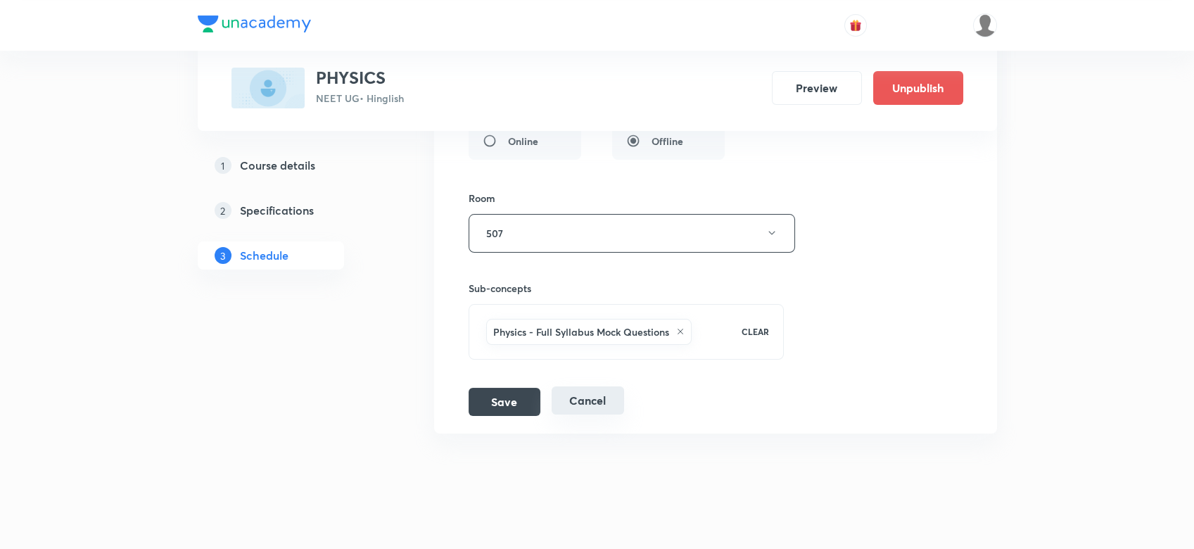
click at [596, 386] on button "Cancel" at bounding box center [588, 400] width 72 height 28
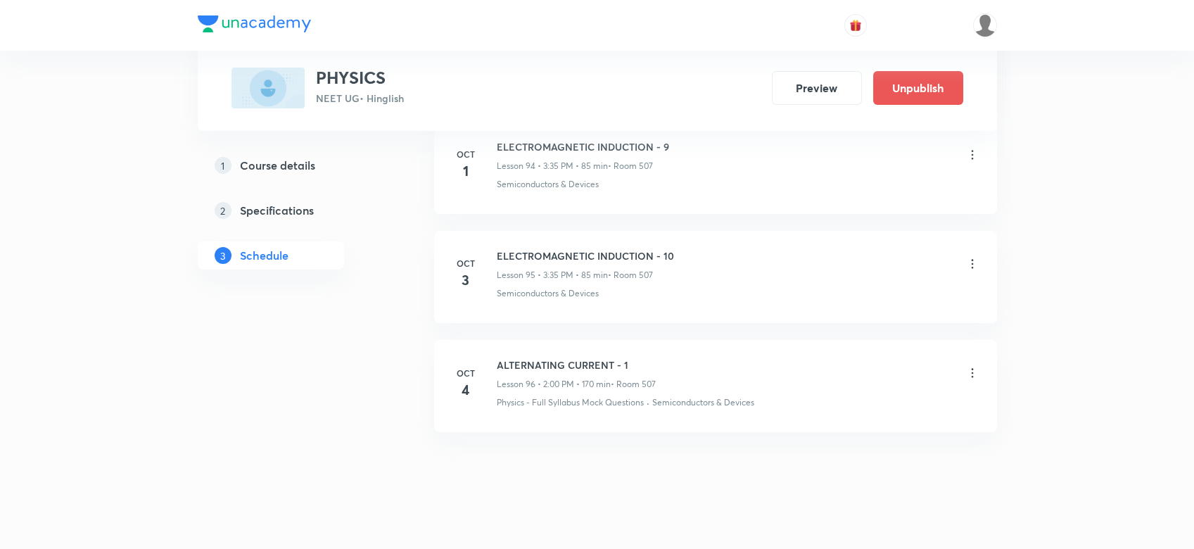
click at [976, 366] on icon at bounding box center [972, 373] width 14 height 14
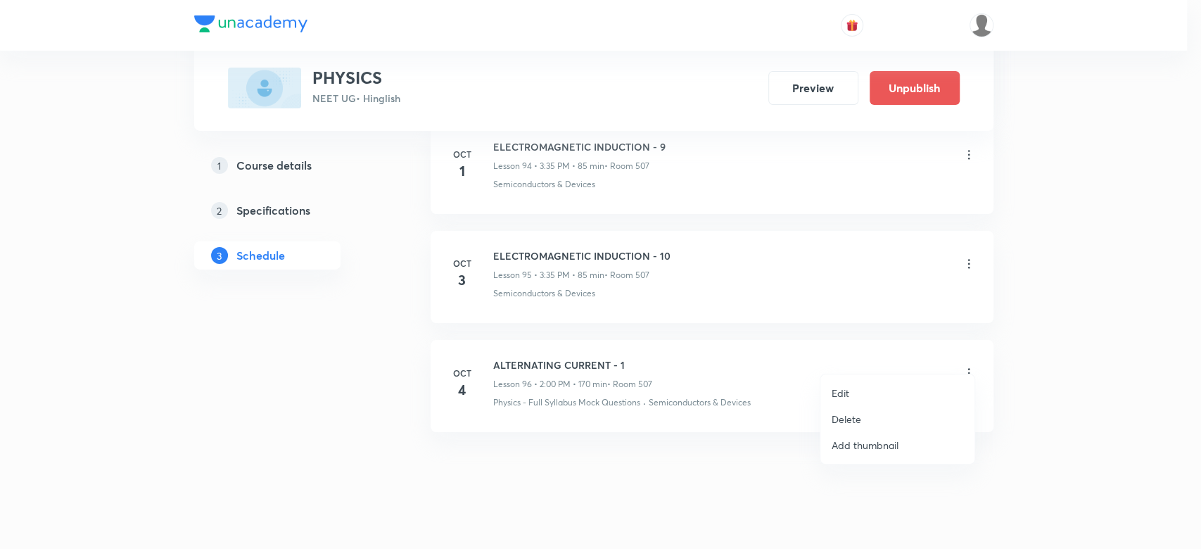
click at [858, 417] on p "Delete" at bounding box center [847, 419] width 30 height 15
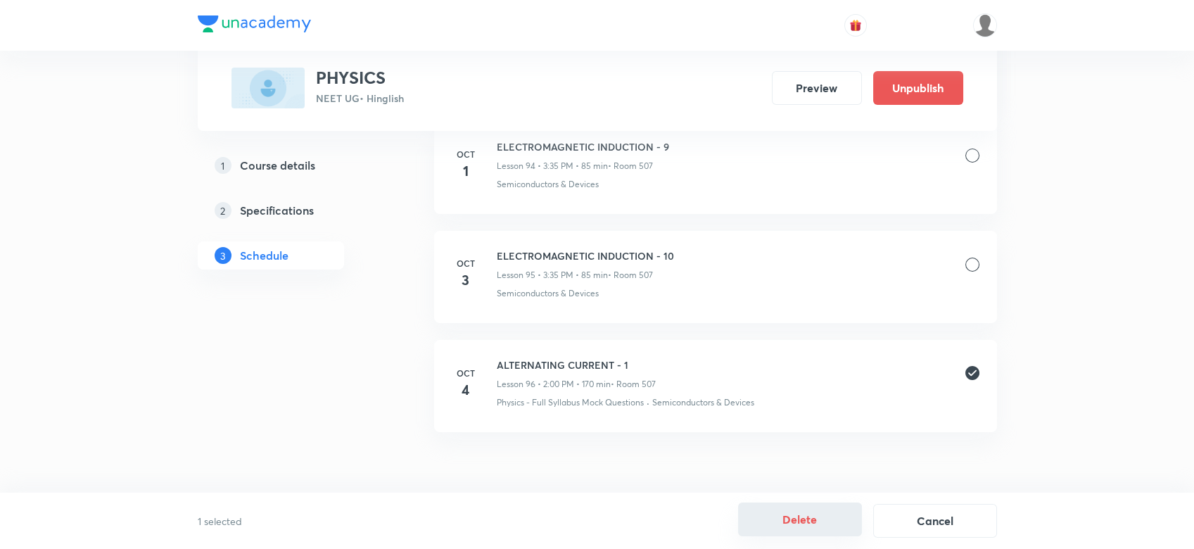
click at [797, 509] on button "Delete" at bounding box center [800, 519] width 124 height 34
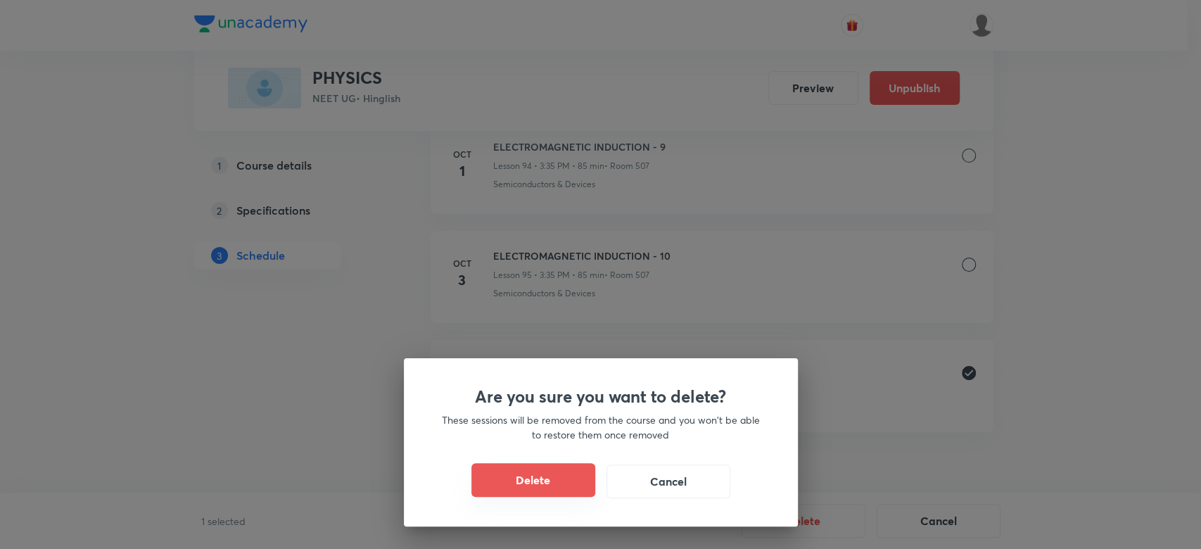
click at [499, 478] on button "Delete" at bounding box center [533, 480] width 124 height 34
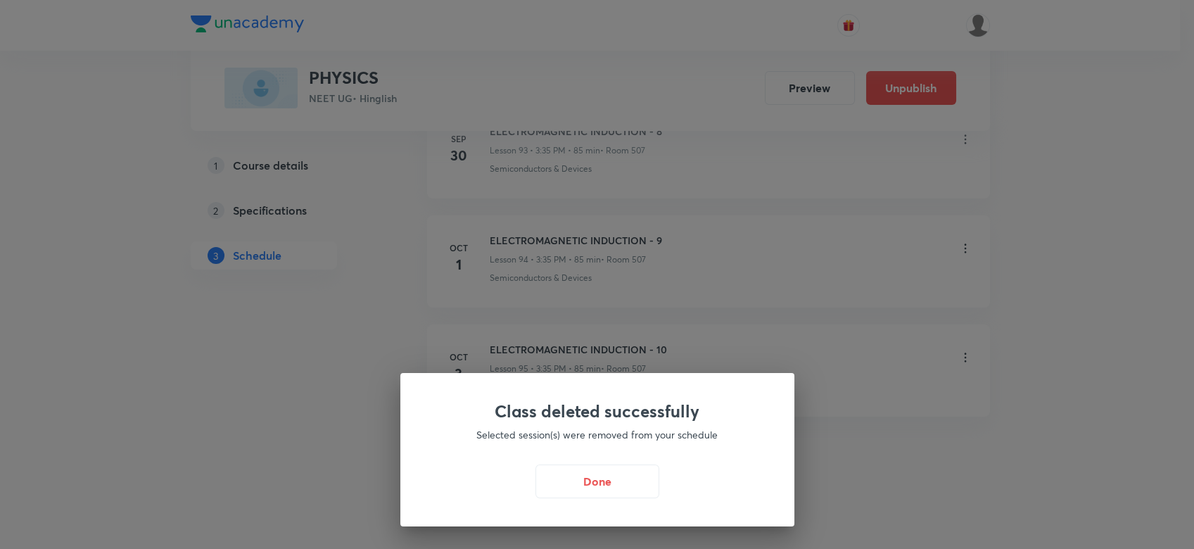
scroll to position [10280, 0]
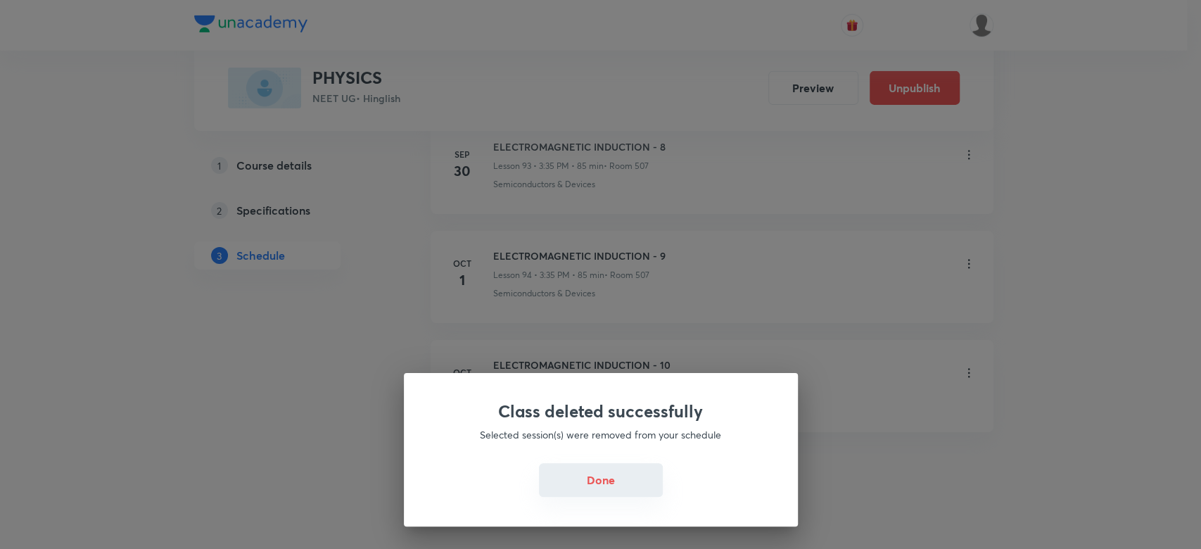
click at [592, 473] on button "Done" at bounding box center [601, 480] width 124 height 34
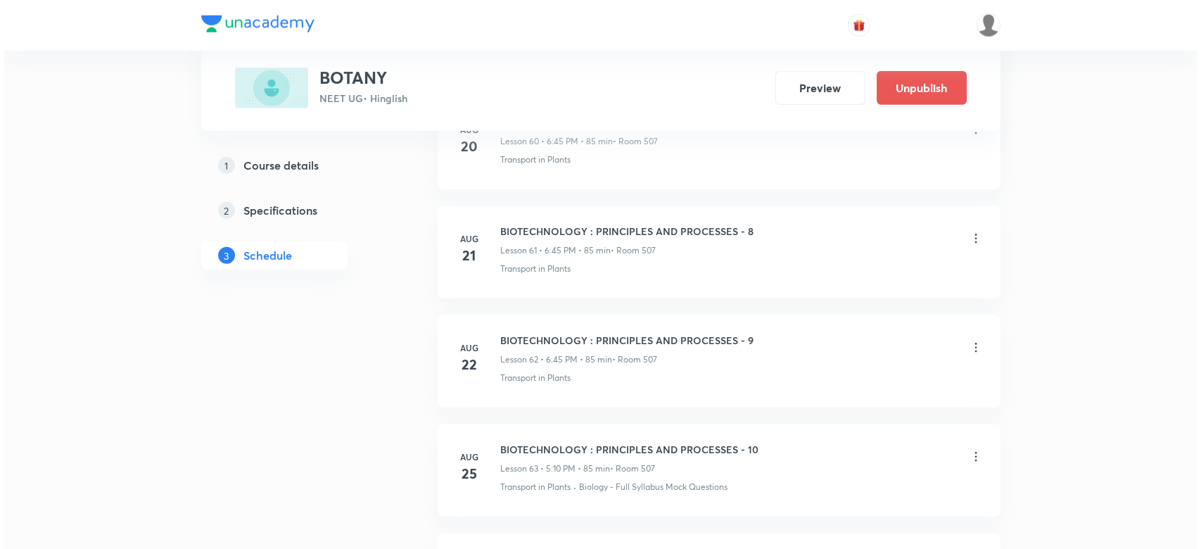
scroll to position [8295, 0]
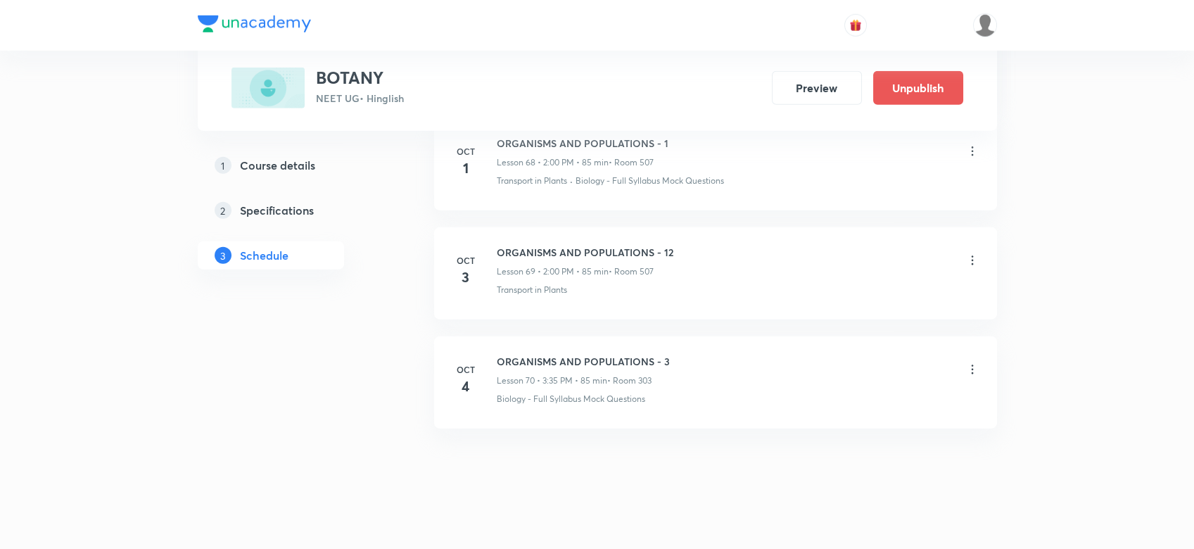
click at [979, 364] on icon at bounding box center [972, 369] width 14 height 14
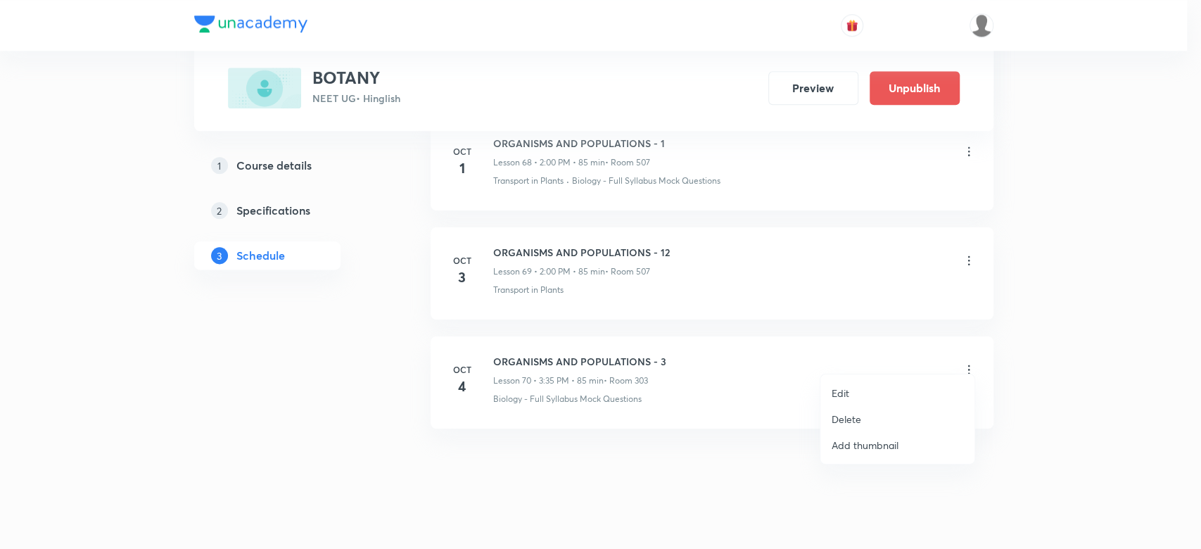
click at [840, 388] on p "Edit" at bounding box center [841, 393] width 18 height 15
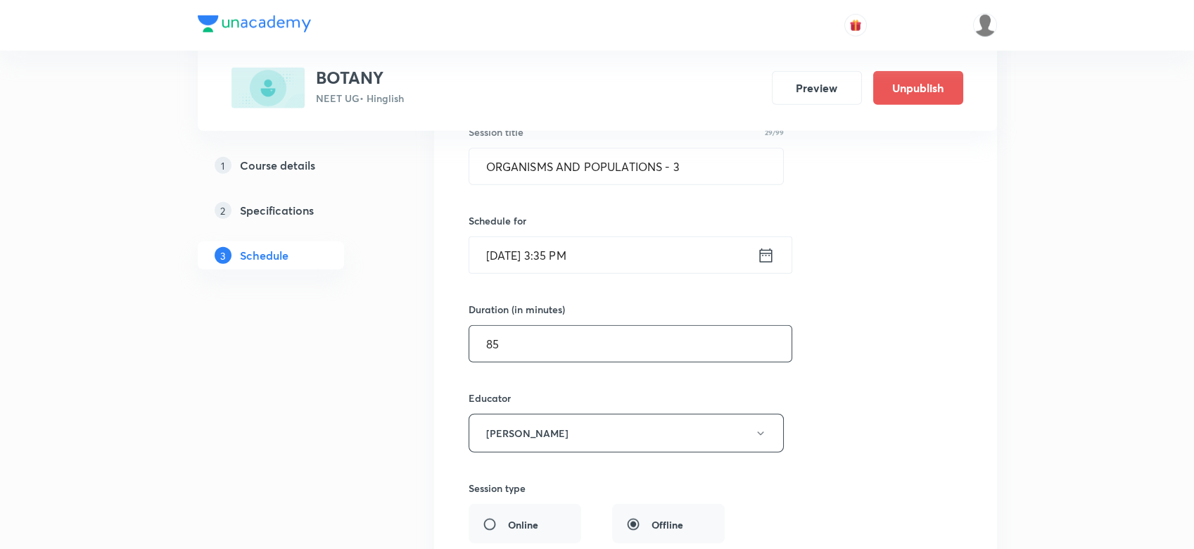
scroll to position [7786, 0]
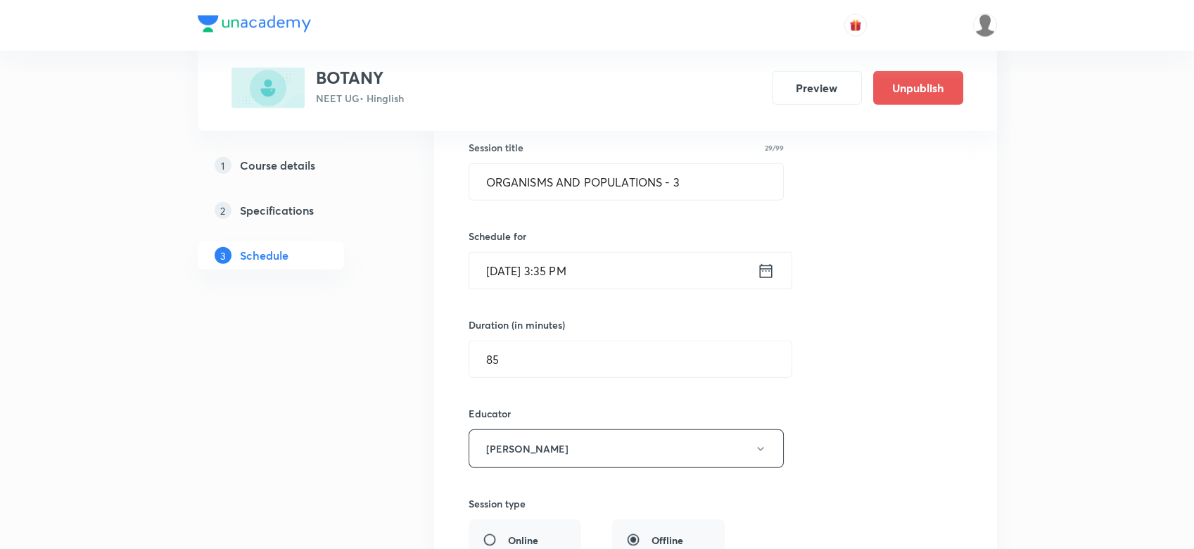
click at [770, 261] on icon at bounding box center [766, 271] width 18 height 20
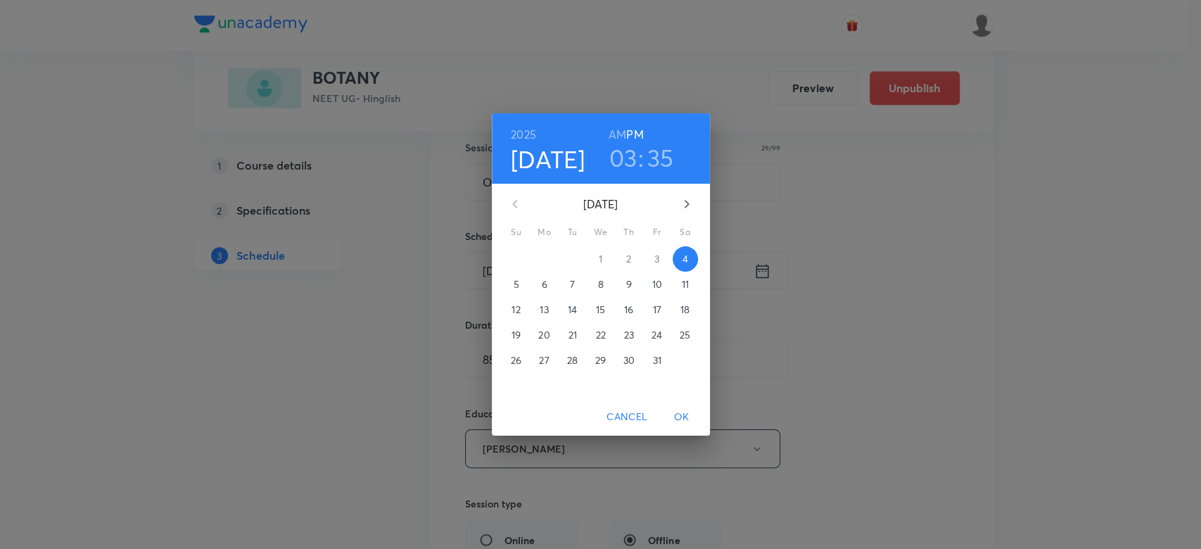
click at [629, 156] on h3 "03" at bounding box center [623, 158] width 28 height 30
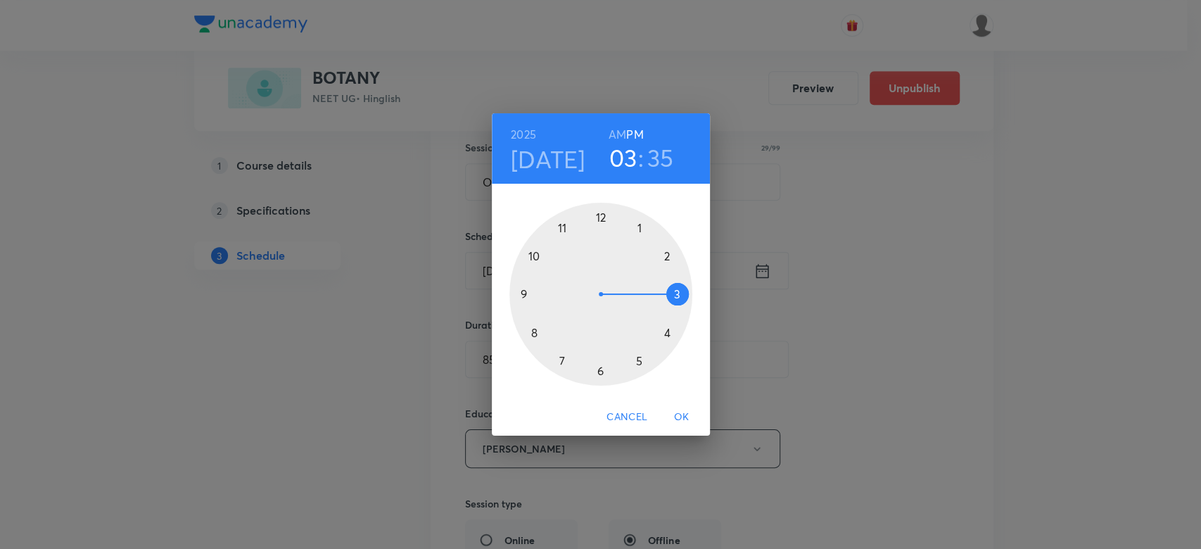
click at [668, 250] on div at bounding box center [600, 294] width 183 height 183
click at [634, 357] on div at bounding box center [600, 294] width 183 height 183
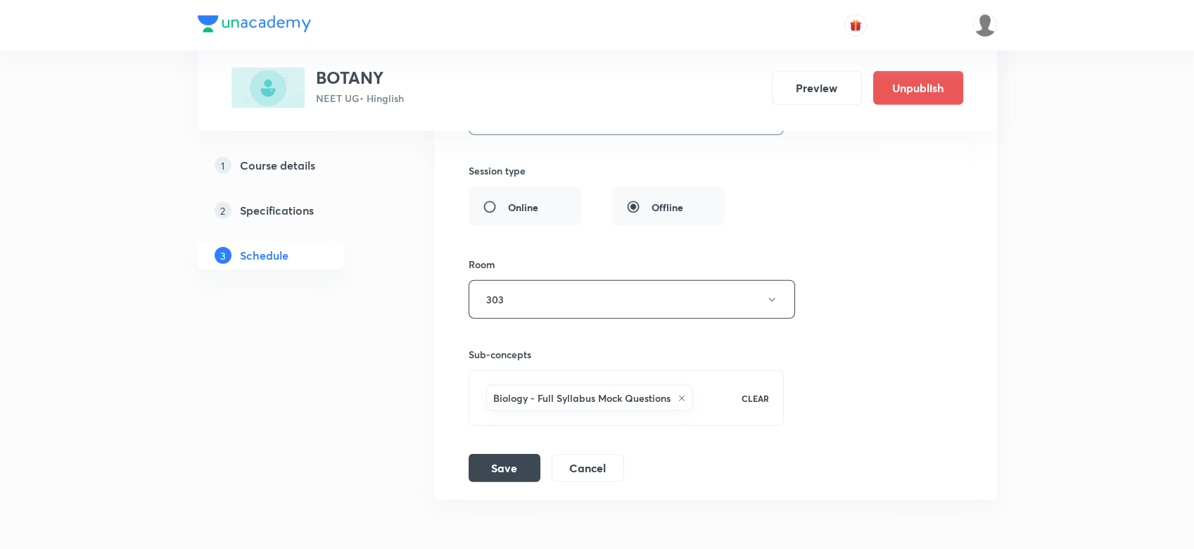
scroll to position [8189, 0]
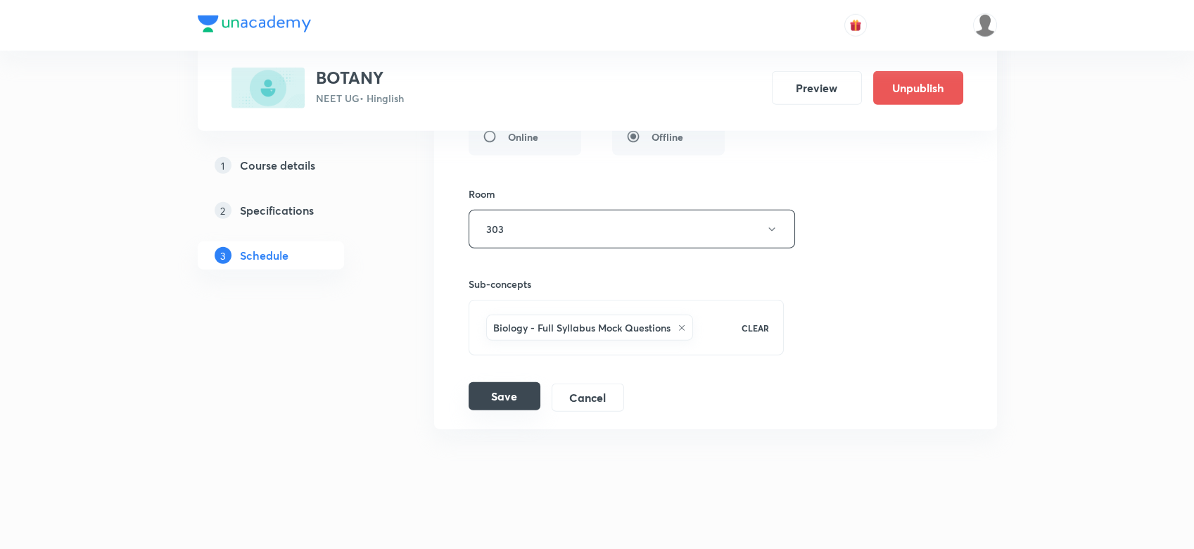
click at [517, 390] on button "Save" at bounding box center [505, 396] width 72 height 28
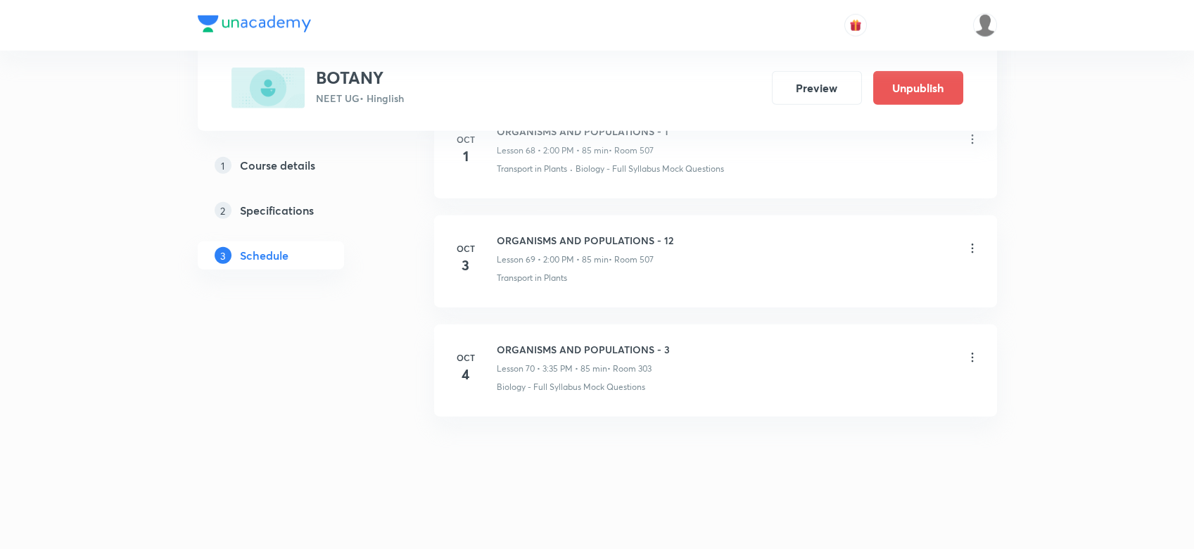
scroll to position [7559, 0]
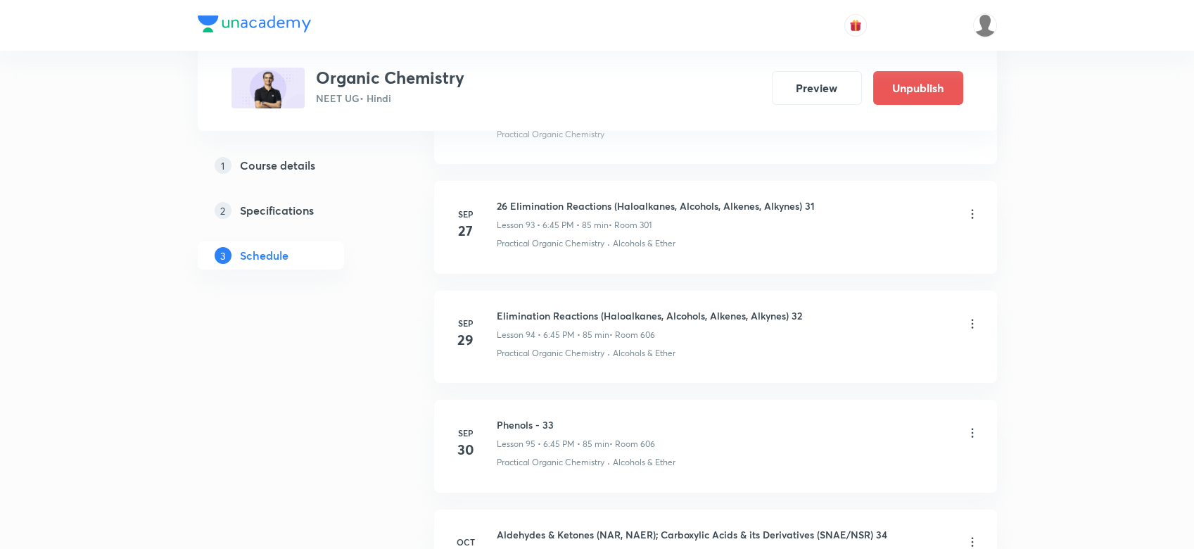
scroll to position [11453, 0]
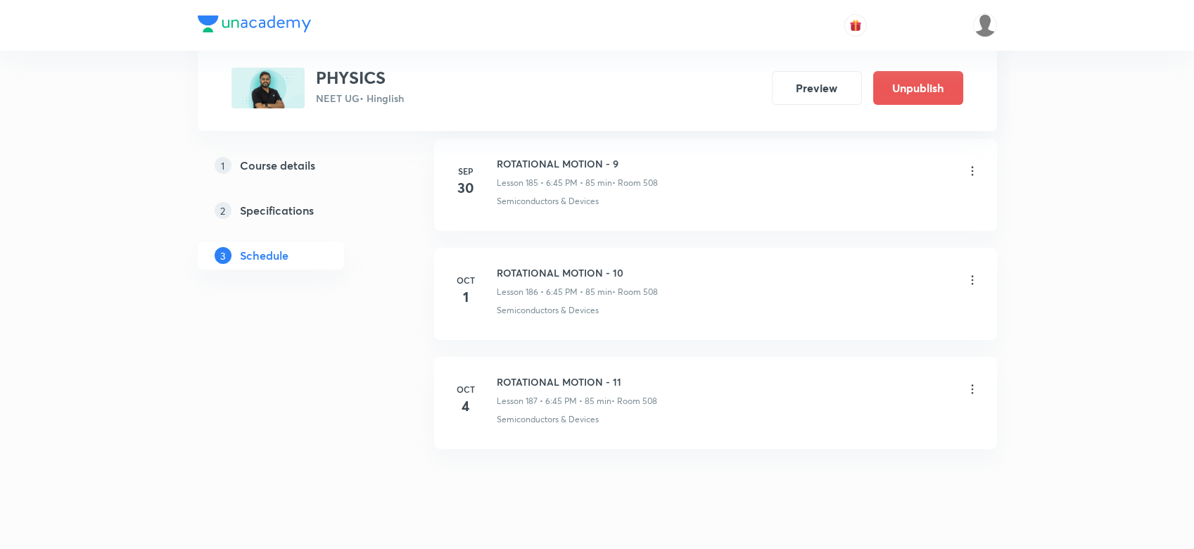
scroll to position [21038, 0]
click at [972, 381] on icon at bounding box center [972, 388] width 14 height 14
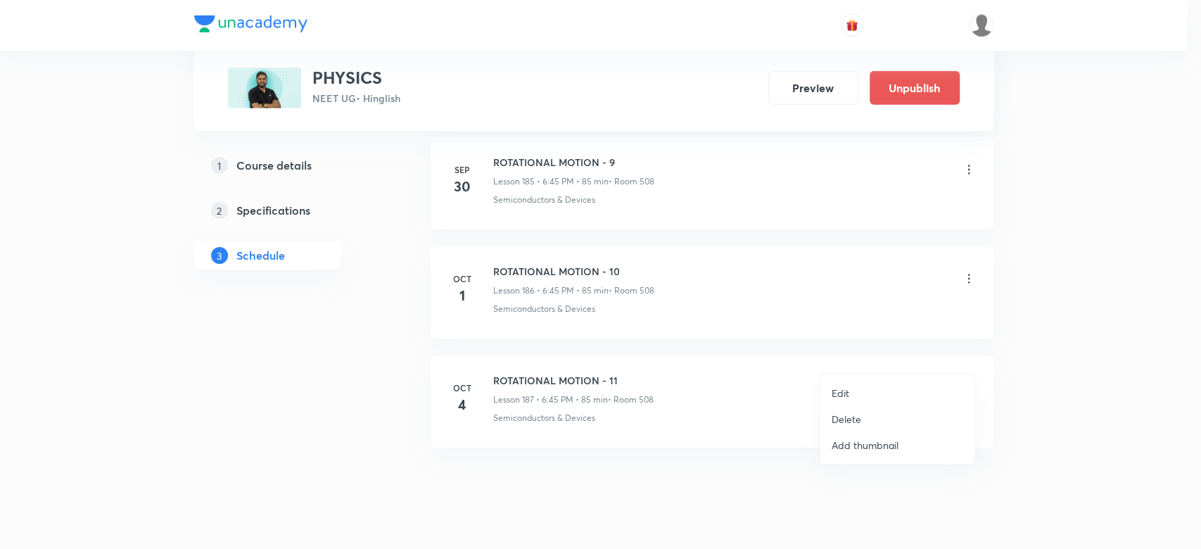
click at [838, 410] on li "Delete" at bounding box center [897, 419] width 154 height 26
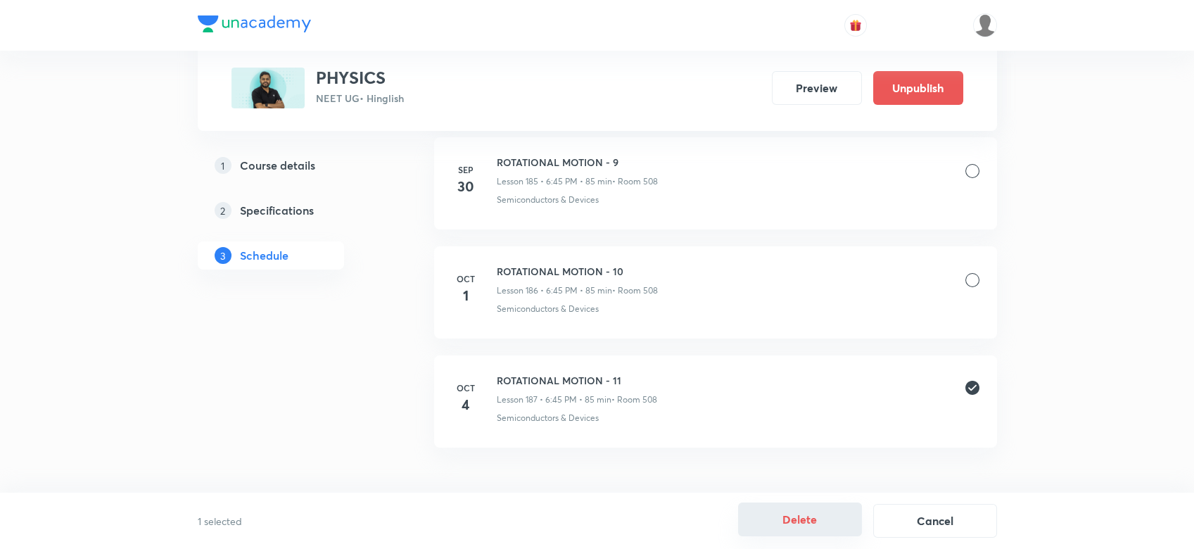
click at [808, 505] on button "Delete" at bounding box center [800, 519] width 124 height 34
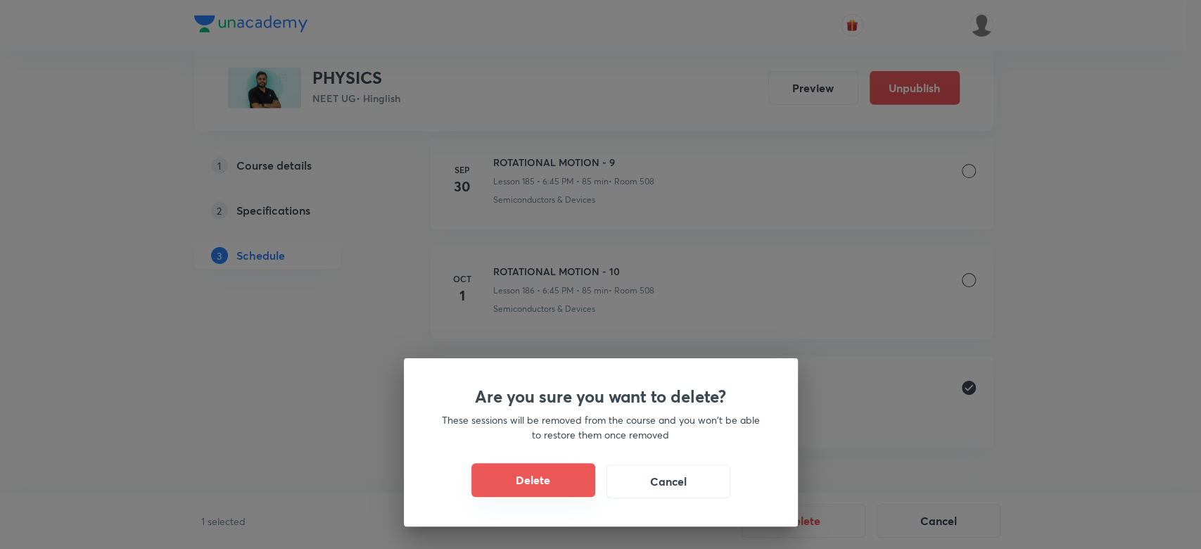
click at [537, 469] on button "Delete" at bounding box center [533, 480] width 124 height 34
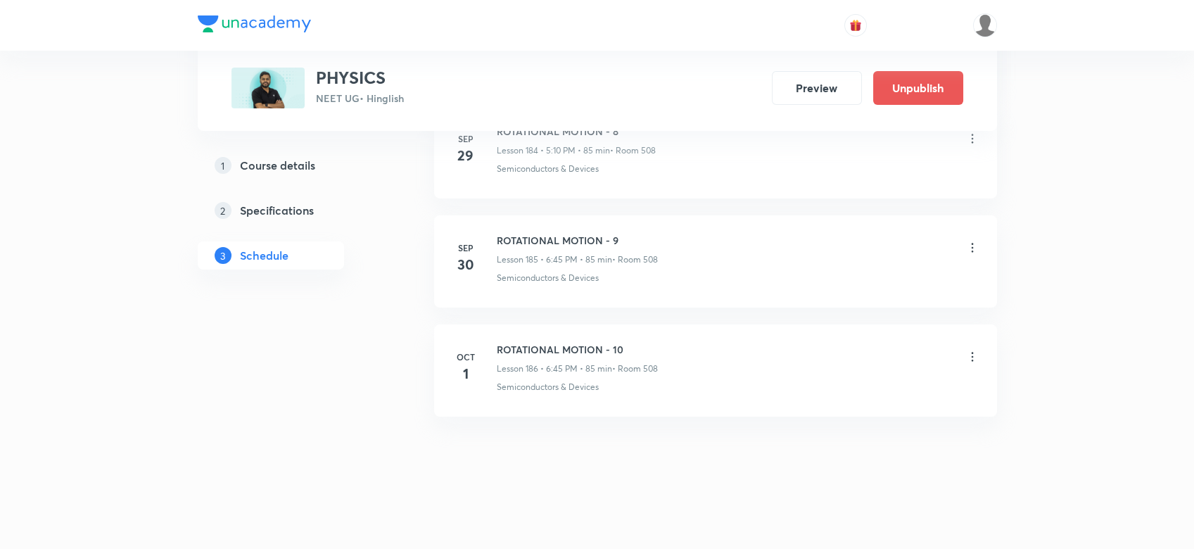
scroll to position [20930, 0]
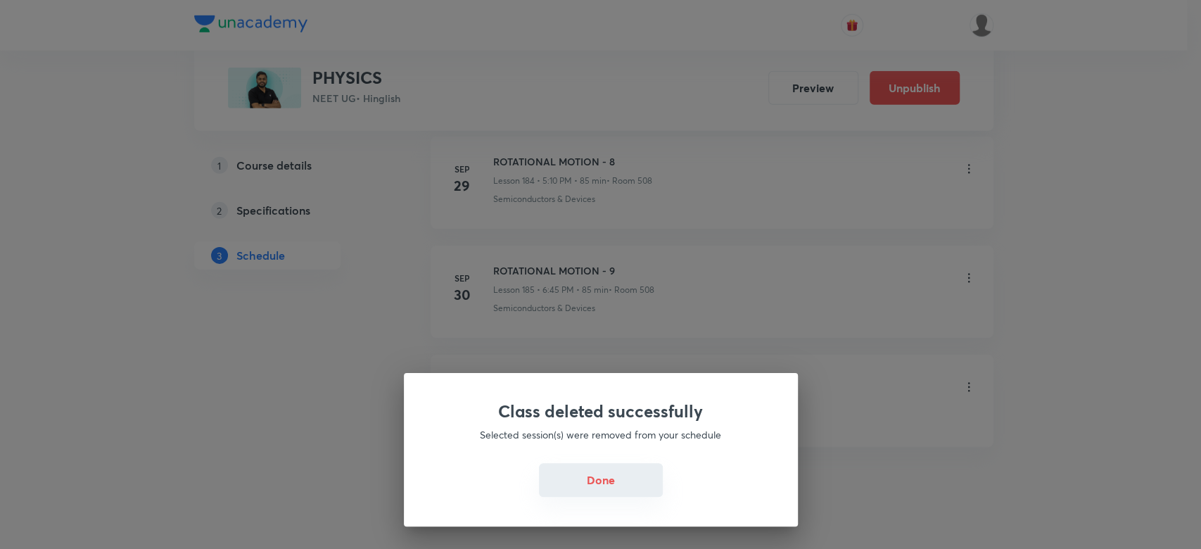
click at [581, 484] on button "Done" at bounding box center [601, 480] width 124 height 34
